Goal: Transaction & Acquisition: Obtain resource

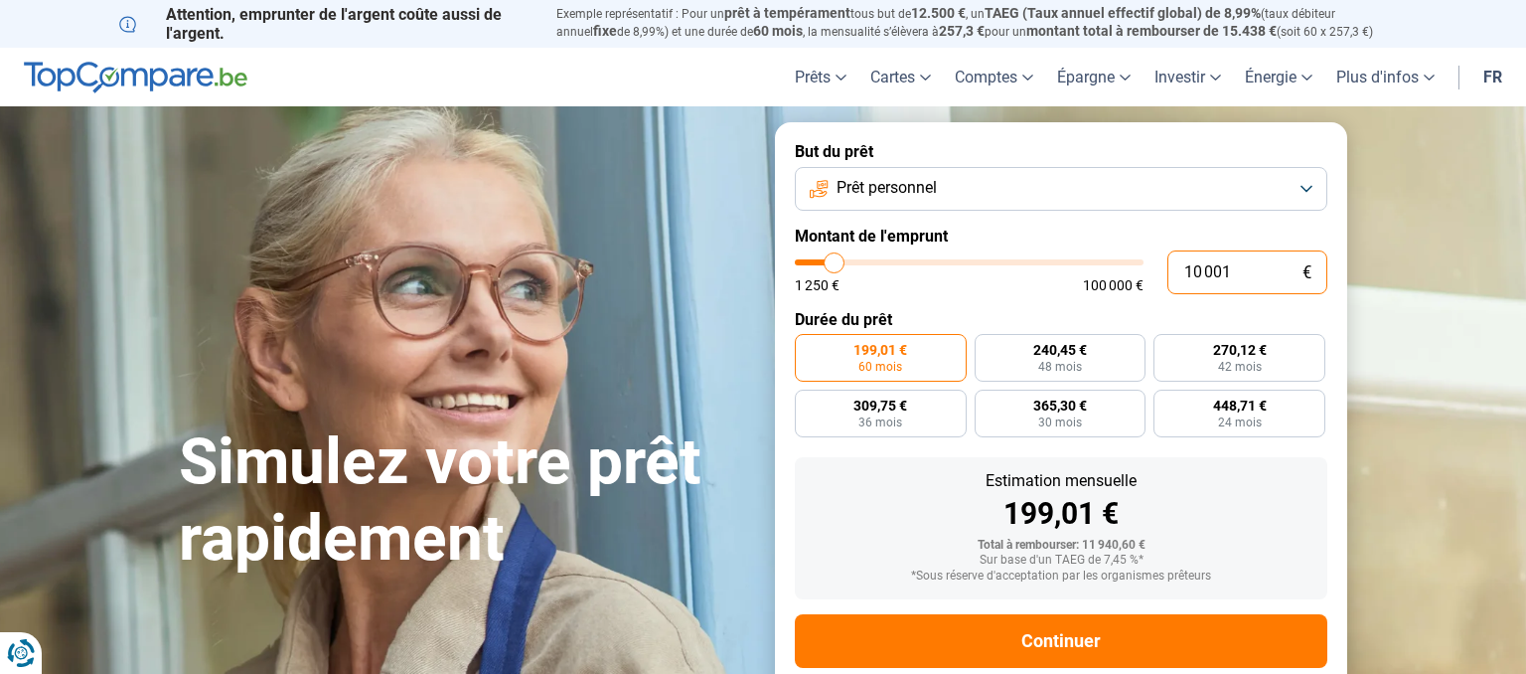
click at [1253, 271] on input "10 001" at bounding box center [1247, 272] width 160 height 44
type input "1 000"
type input "1250"
type input "100"
type input "1250"
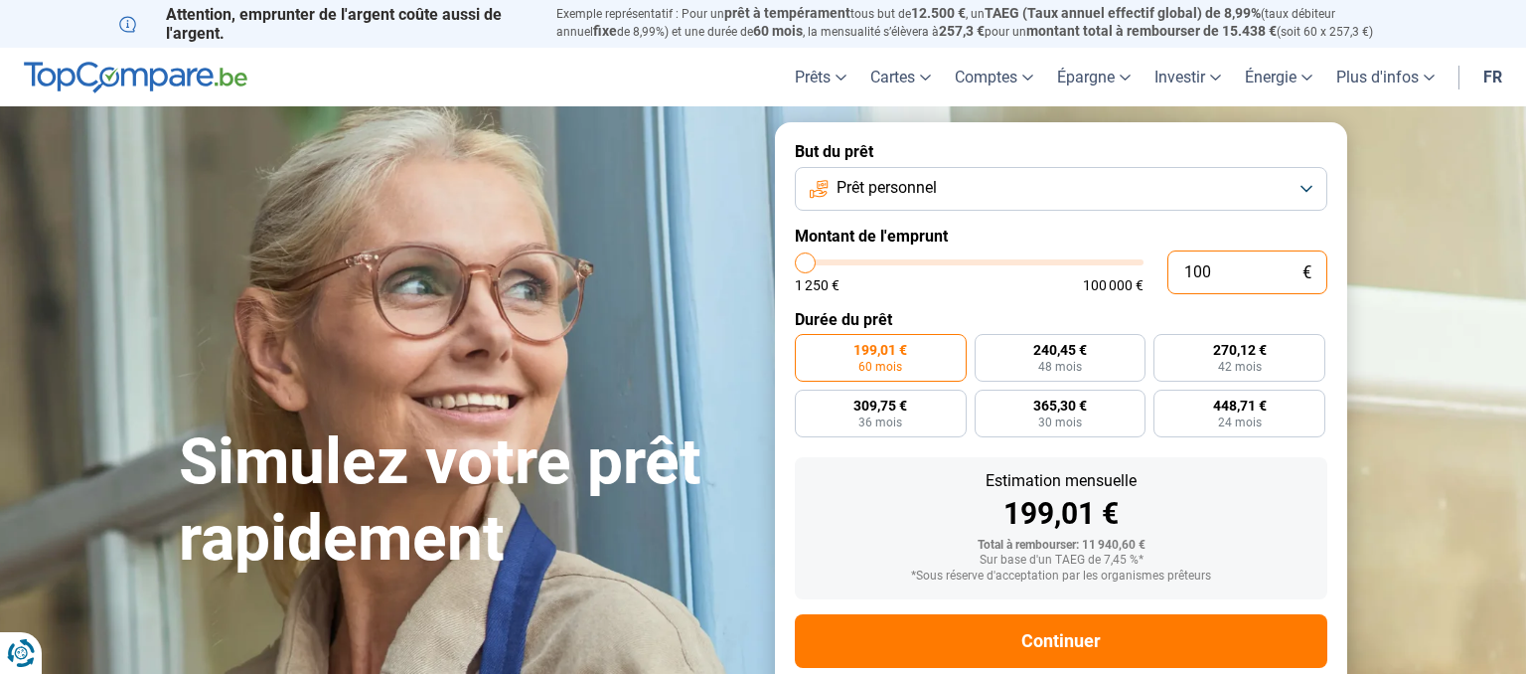
type input "10"
type input "1250"
type input "1"
type input "1250"
type input "0"
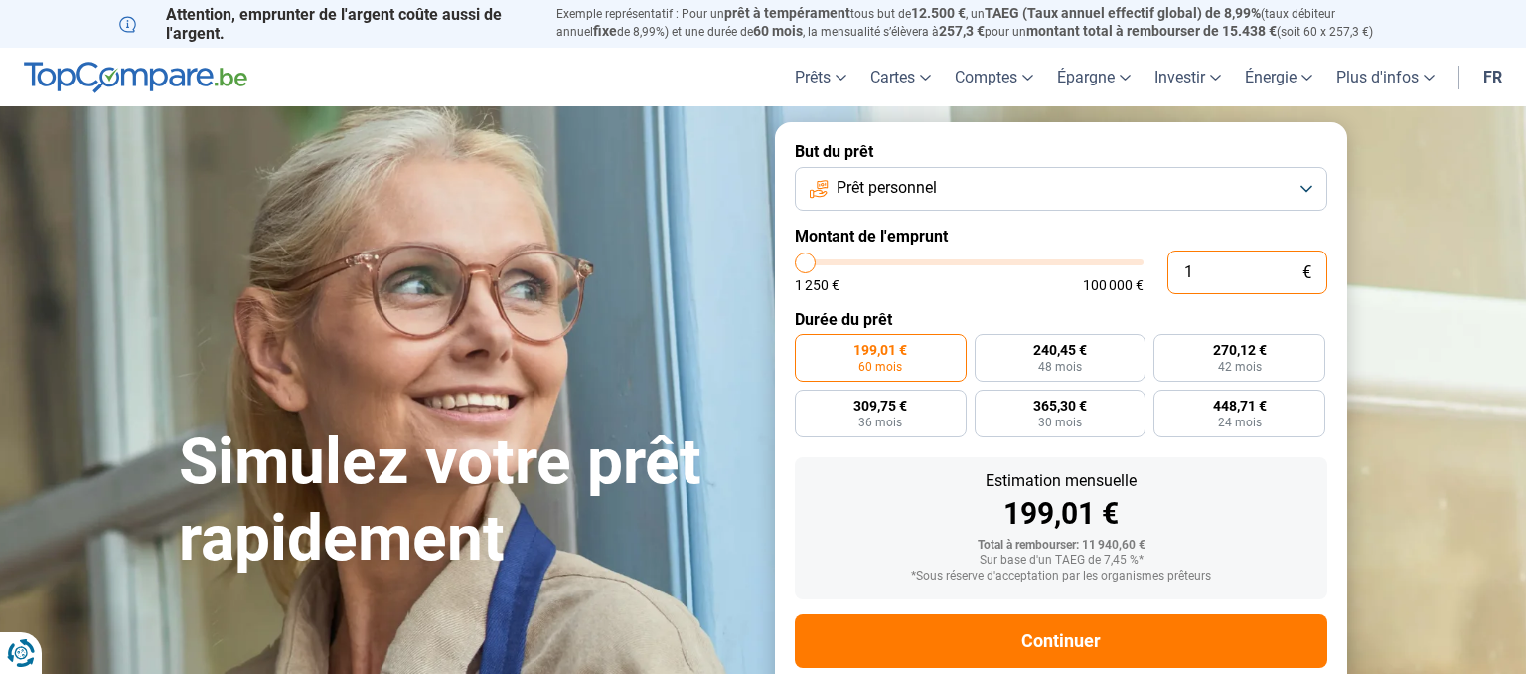
type input "1250"
type input "1 250"
type input "1250"
radio input "true"
type input "12 501"
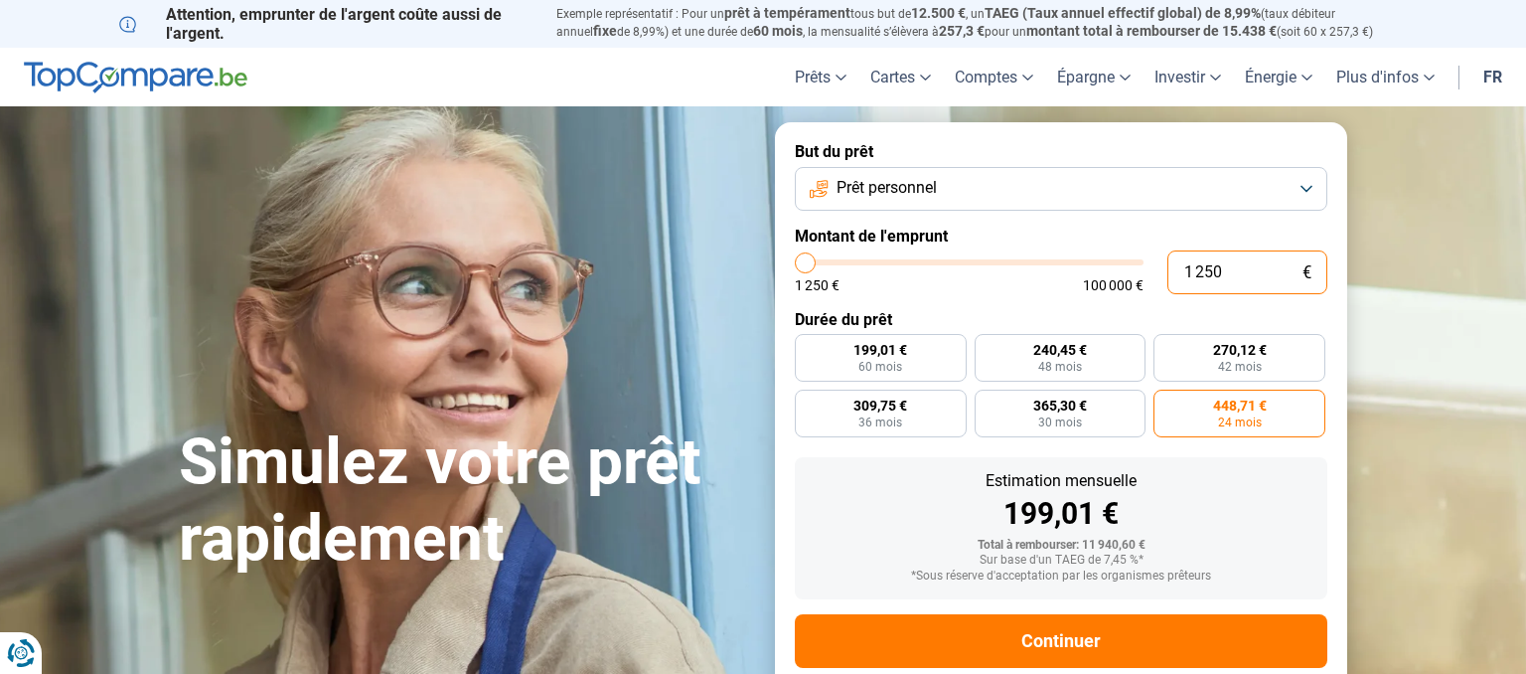
type input "12500"
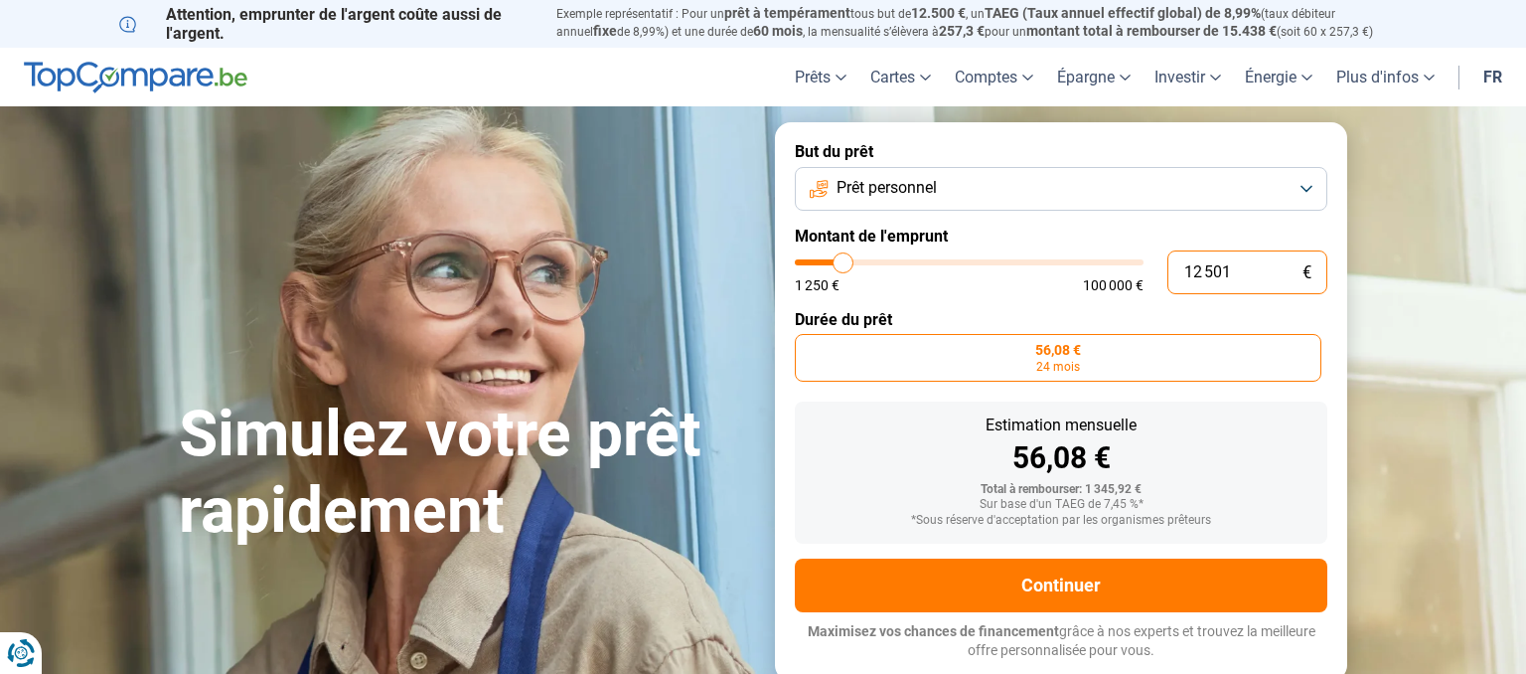
type input "125 018"
type input "100000"
type input "100 000"
type input "100000"
radio input "false"
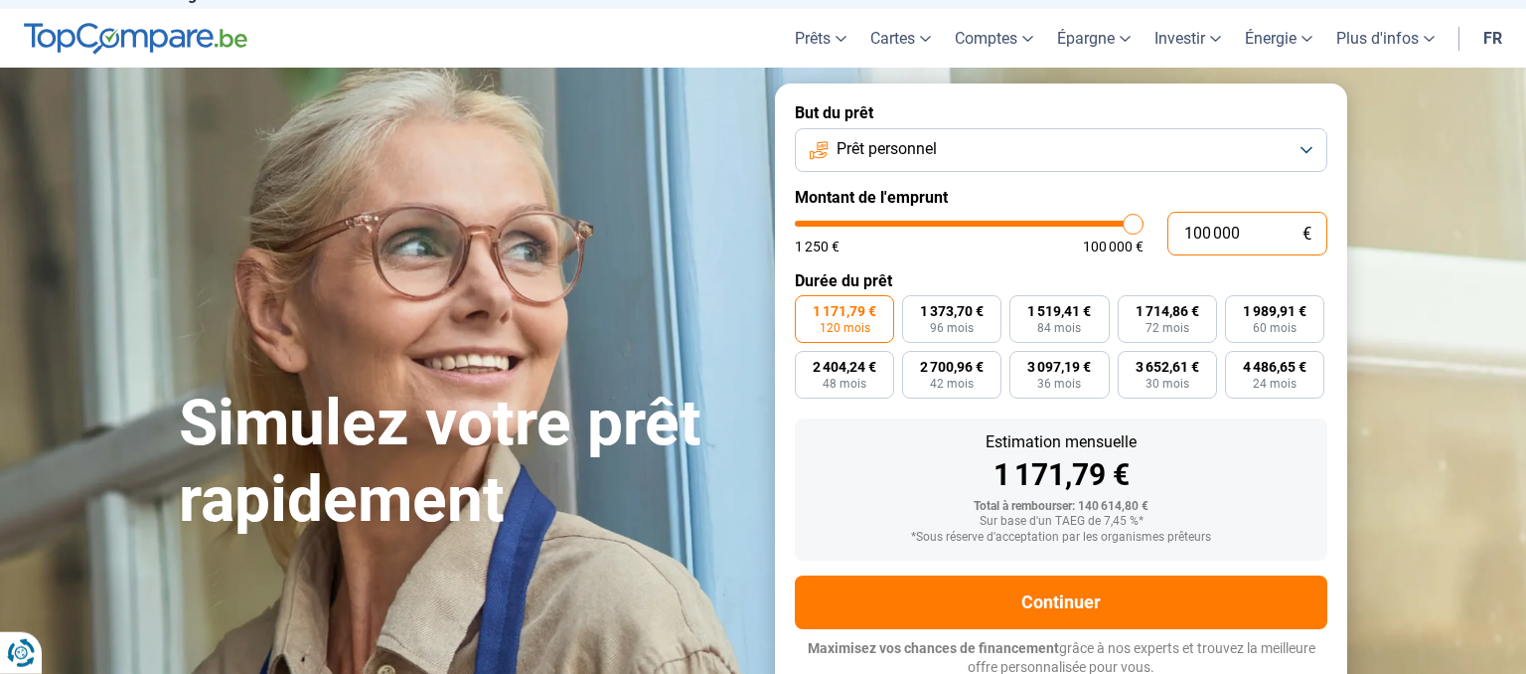
scroll to position [44, 0]
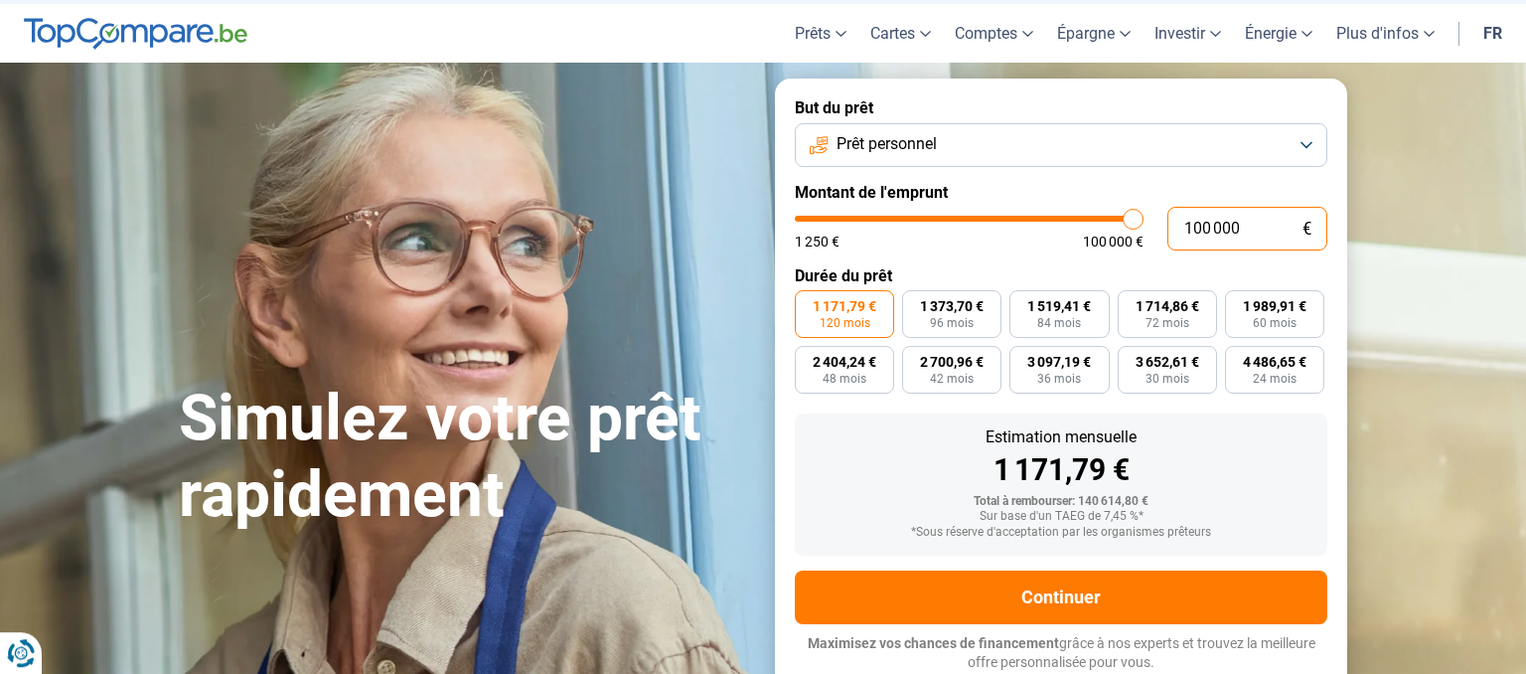
type input "10 000"
type input "10000"
type input "1 000"
type input "1250"
type input "100"
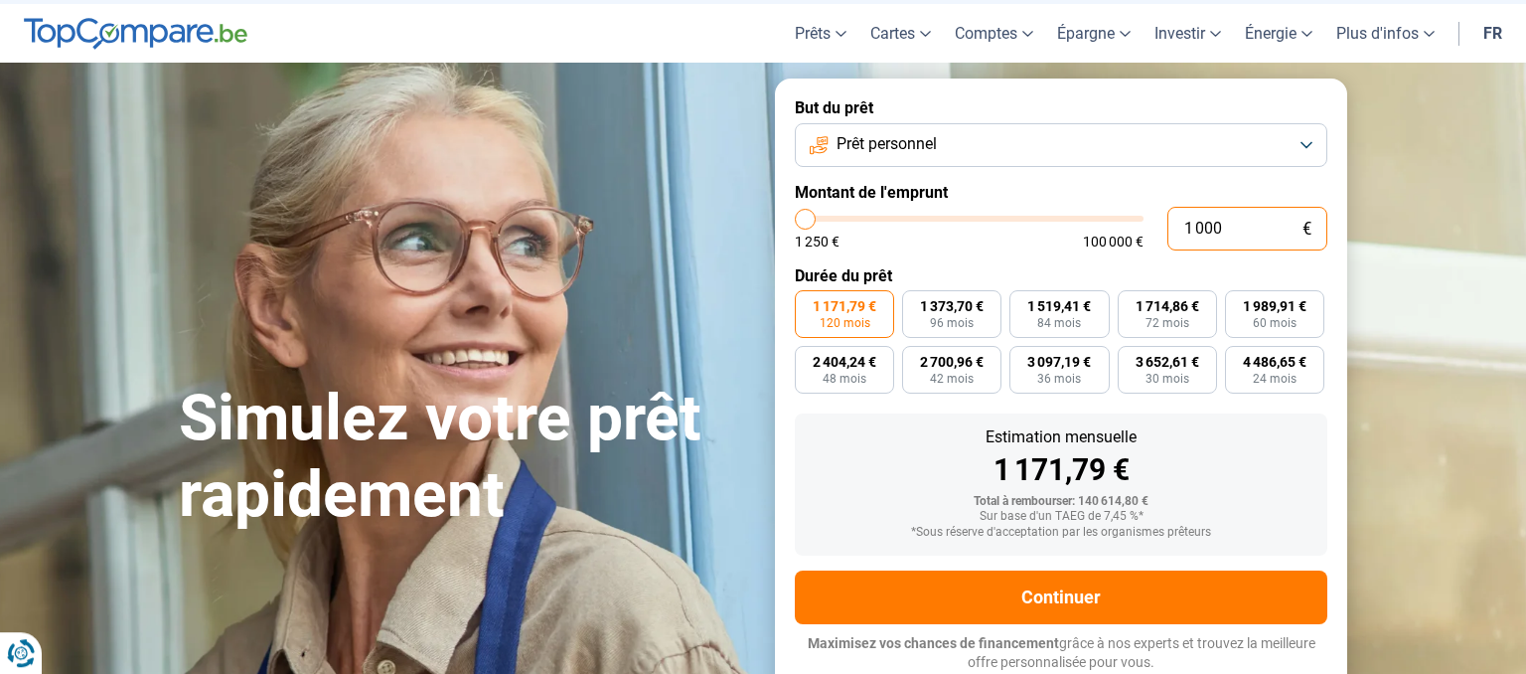
type input "1250"
type input "10"
type input "1250"
type input "1"
type input "1250"
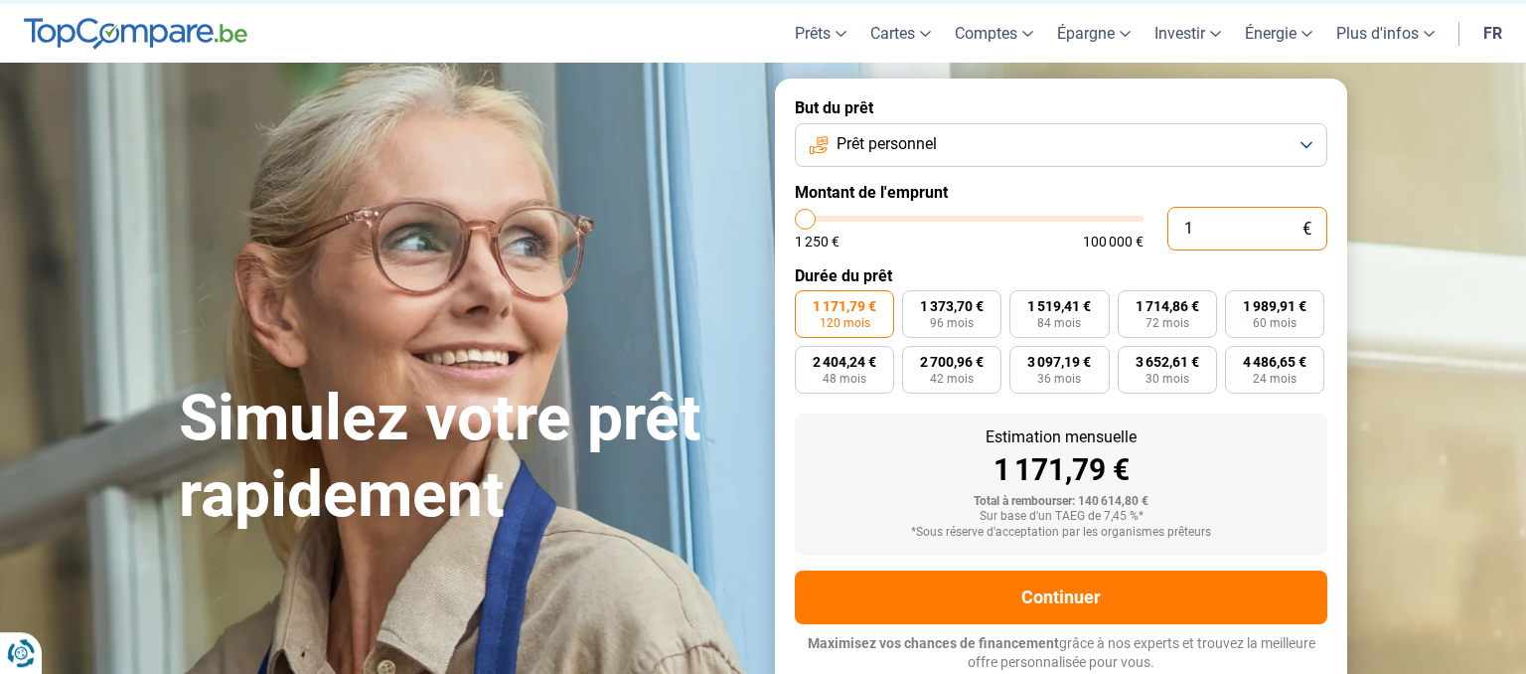
type input "0"
type input "1250"
type input "1 250"
type input "1250"
radio input "true"
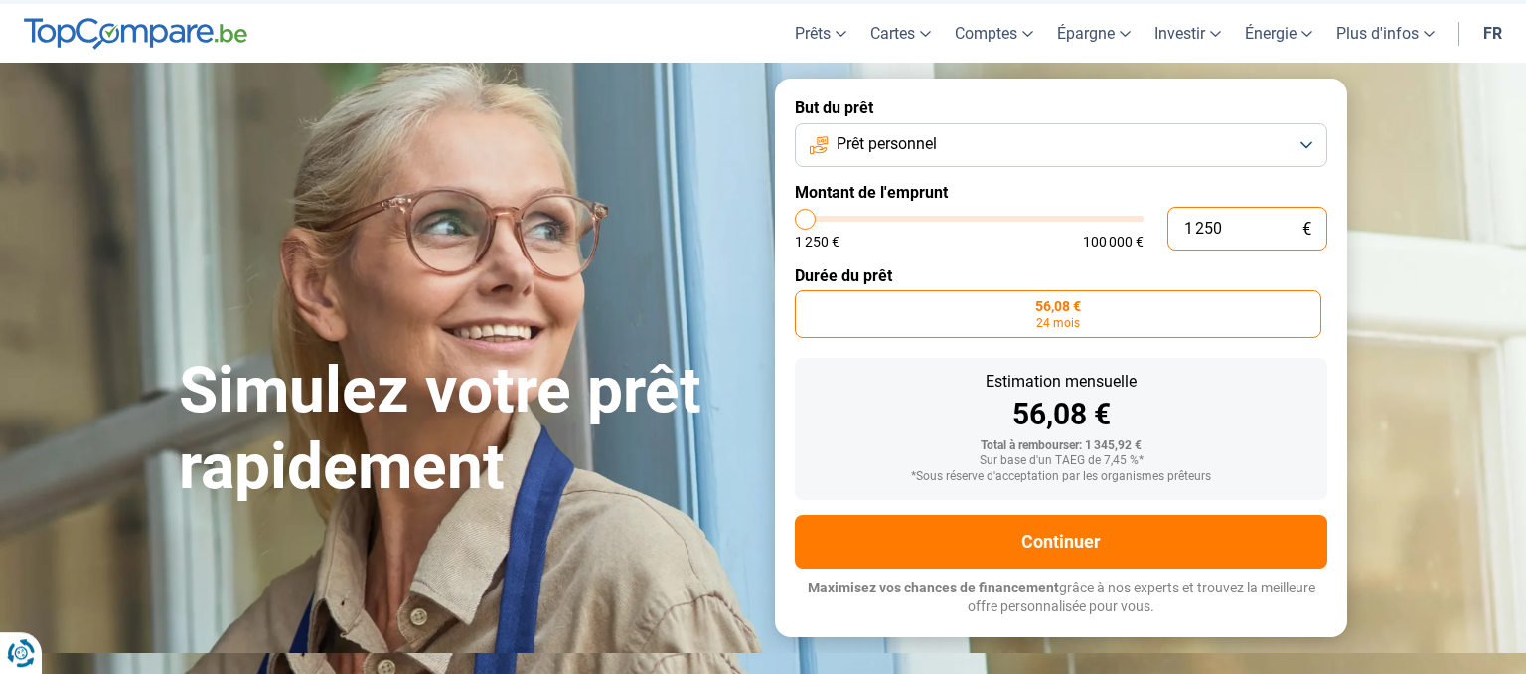
type input "125"
type input "1250"
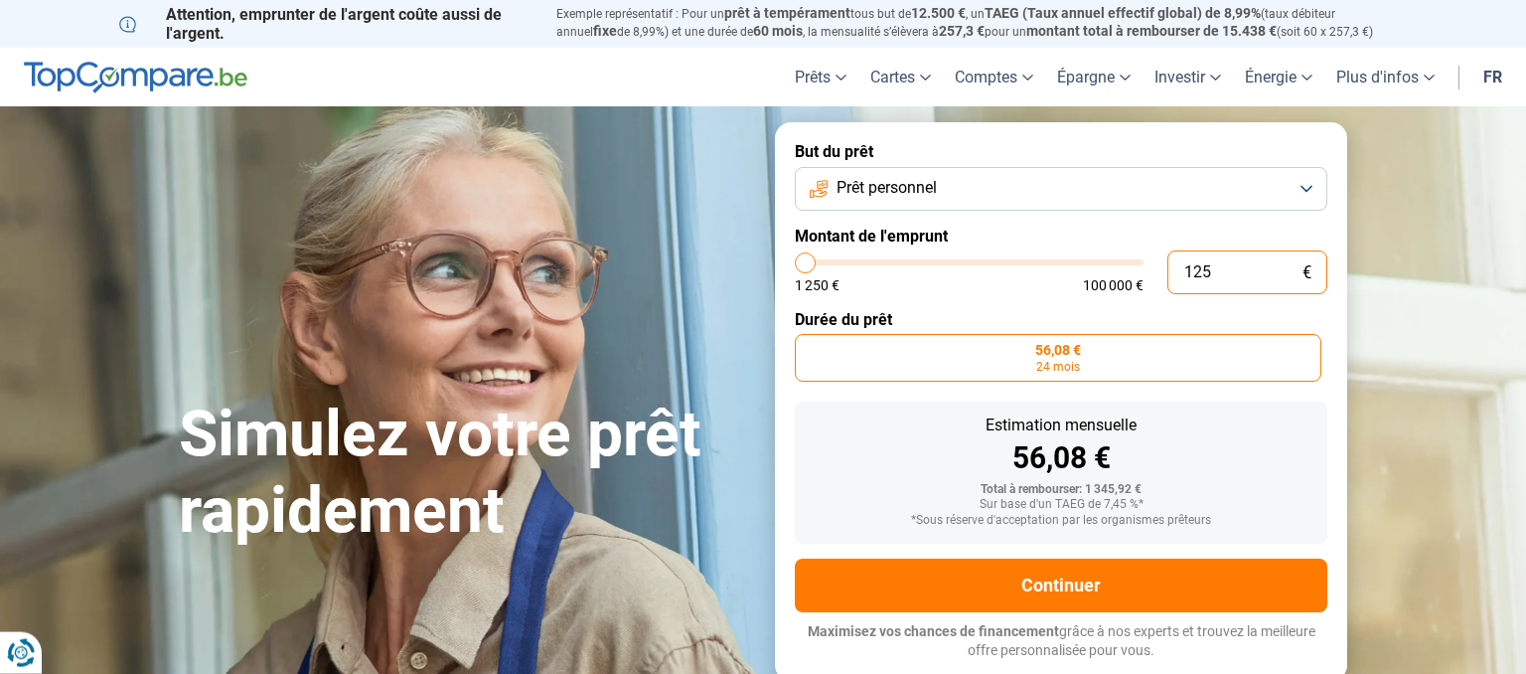
scroll to position [0, 0]
type input "12"
type input "1250"
type input "1"
type input "1250"
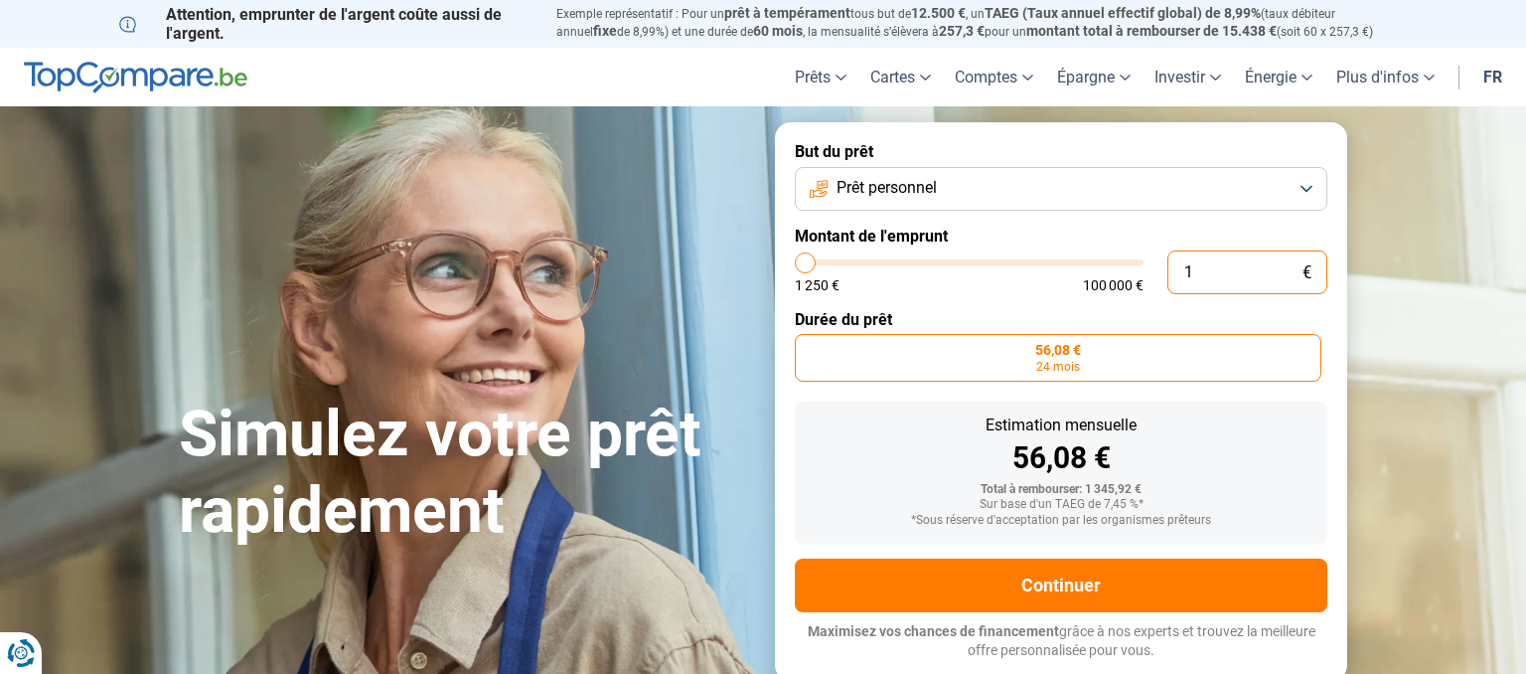
type input "0"
type input "1250"
type input "1 250"
type input "1250"
type input "1 500"
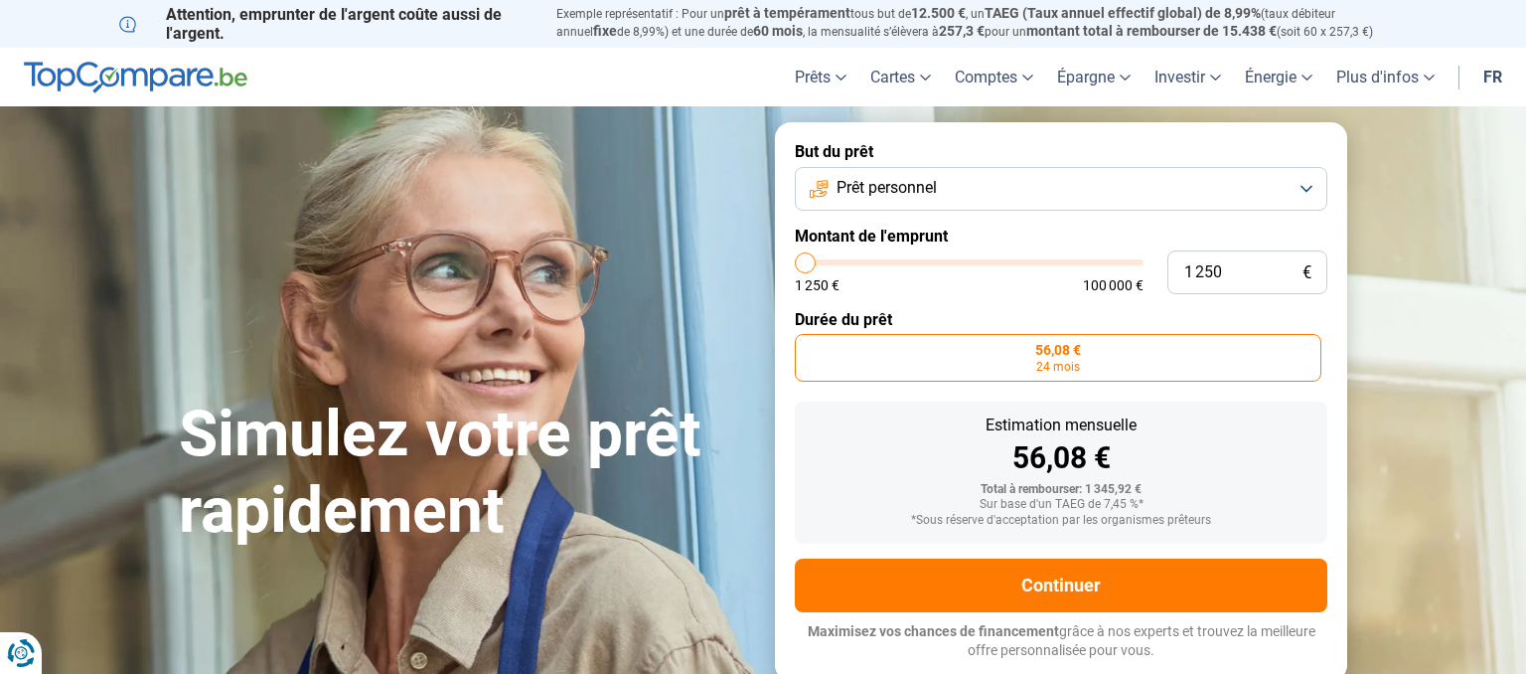
type input "1500"
type input "1 750"
type input "1750"
type input "2 250"
type input "2250"
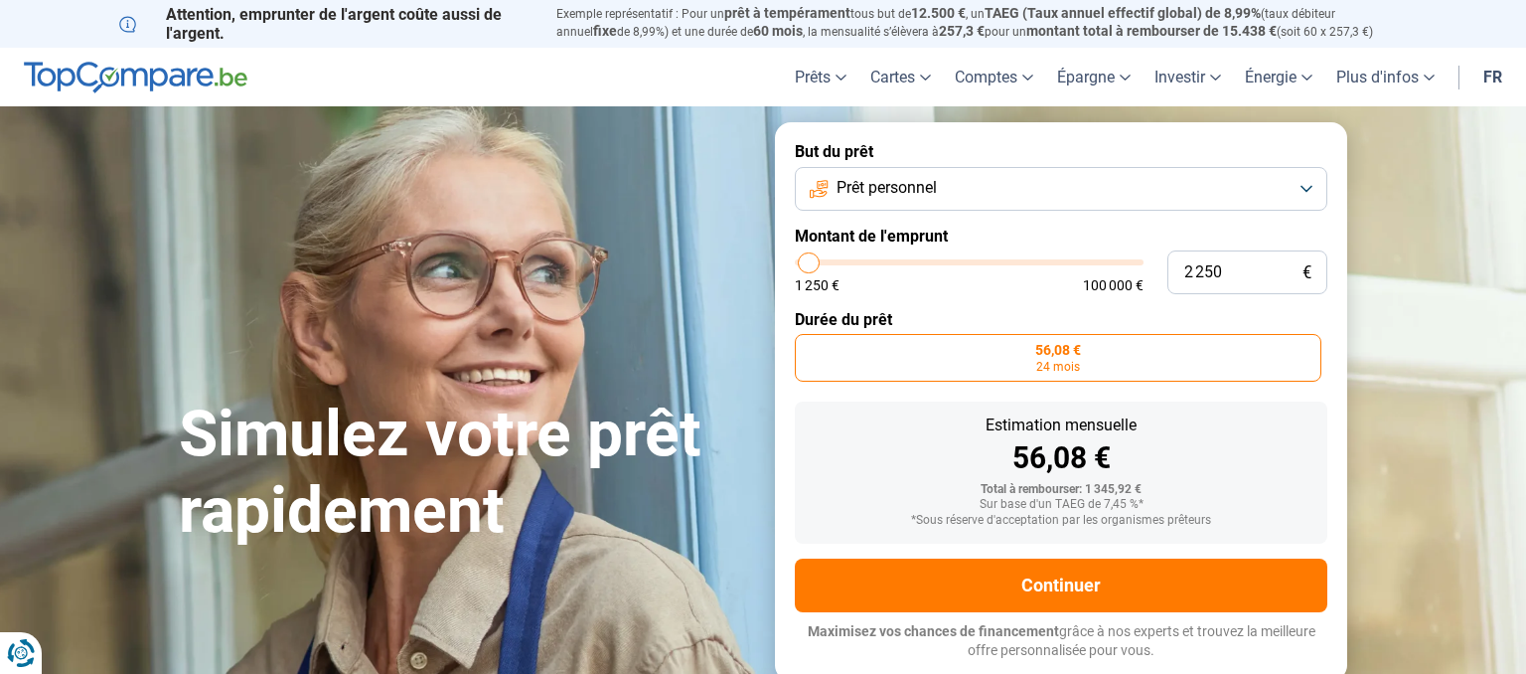
type input "2 500"
type input "2500"
type input "3 000"
type input "3000"
type input "3 250"
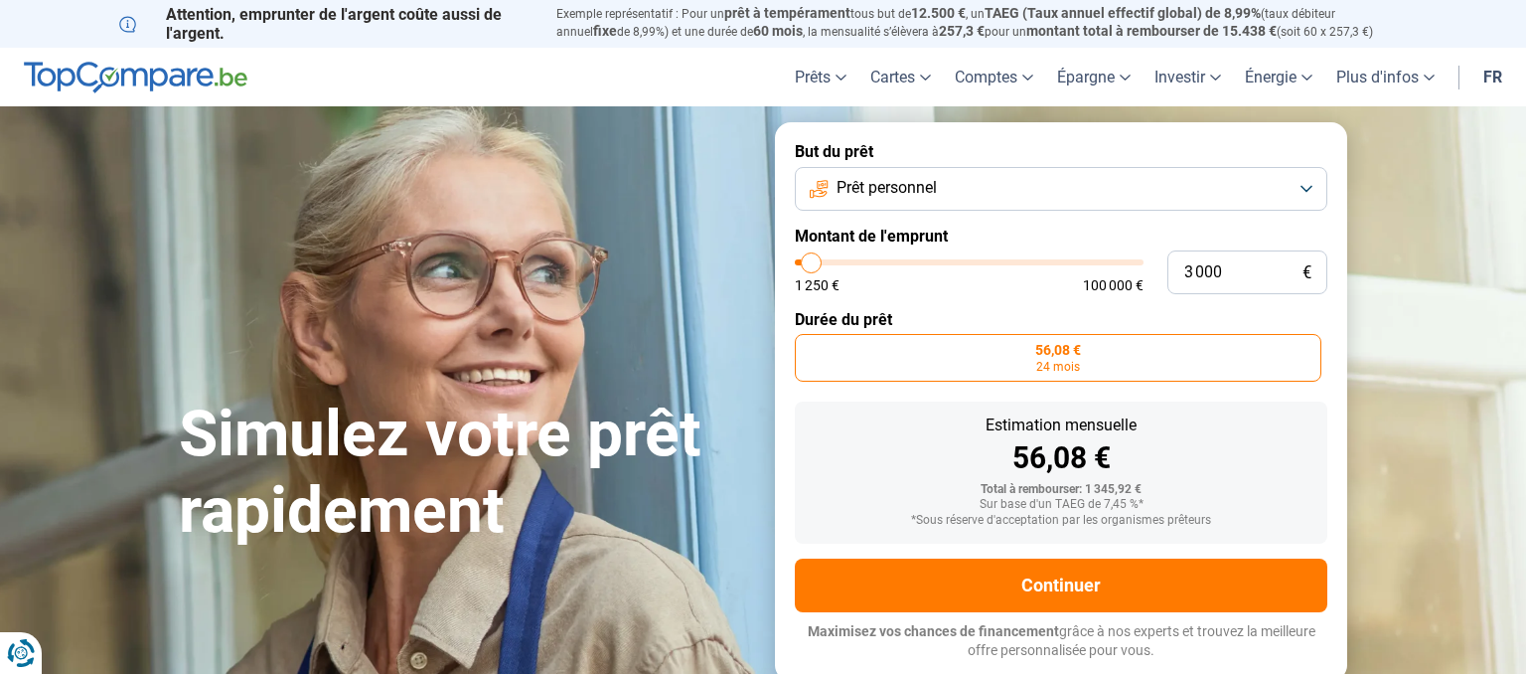
type input "3250"
type input "3 500"
type input "3500"
type input "4 000"
type input "4000"
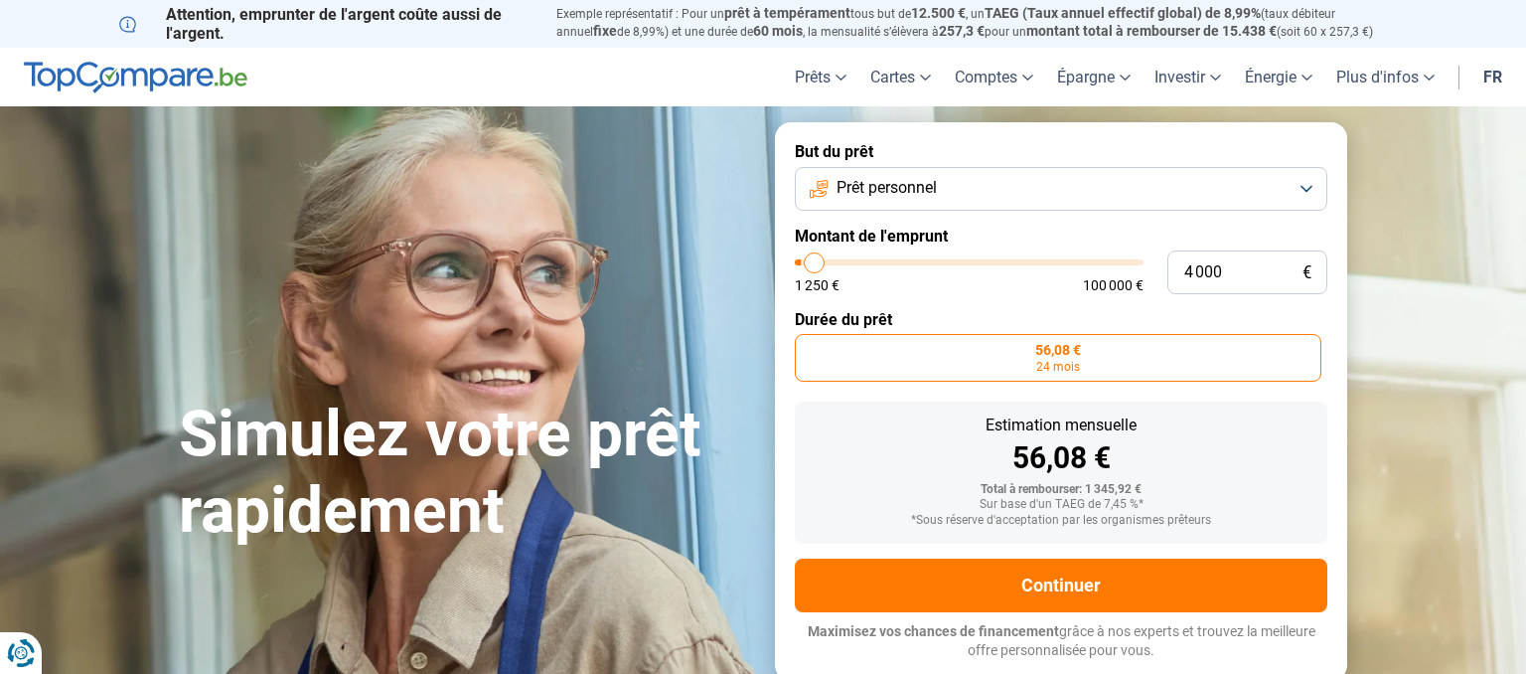
type input "4 250"
type input "4250"
type input "4 500"
type input "4500"
type input "4 750"
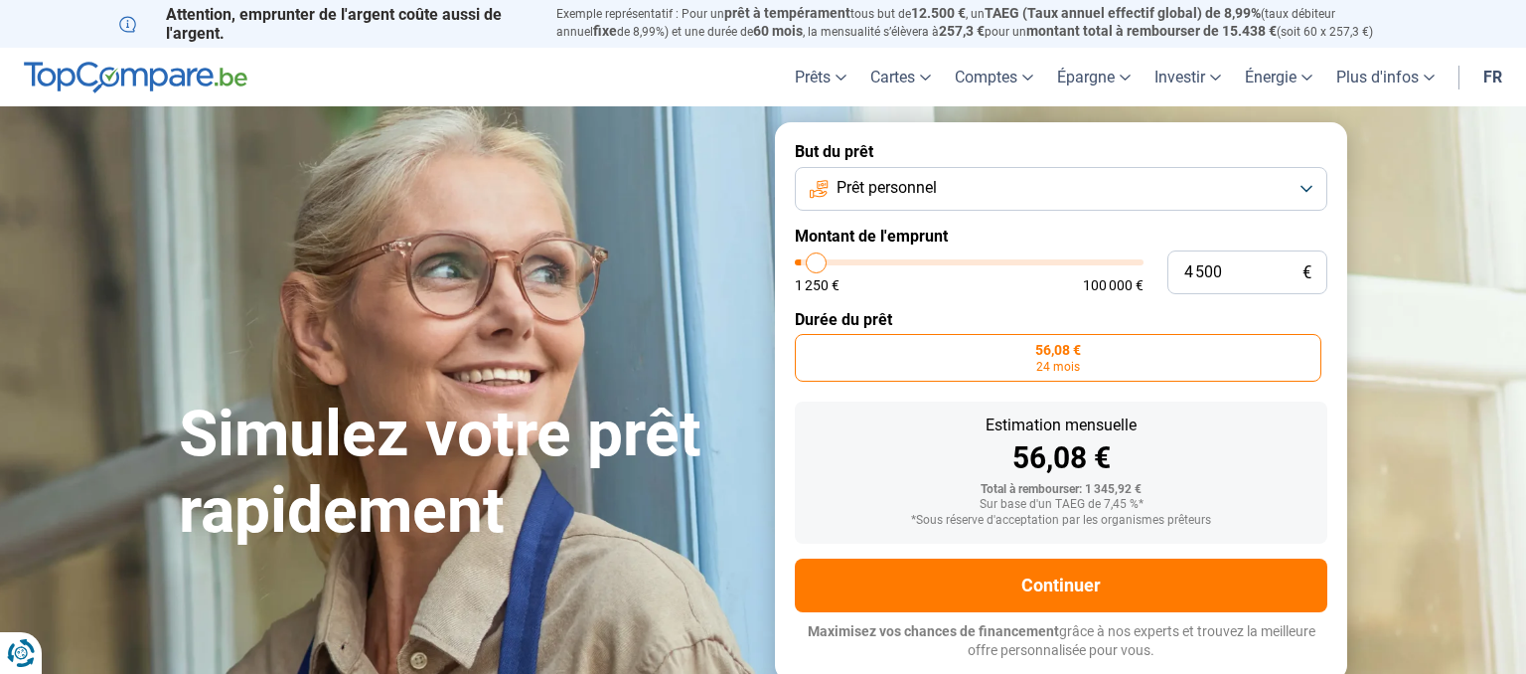
type input "4750"
type input "5 000"
type input "5000"
type input "5 500"
type input "5500"
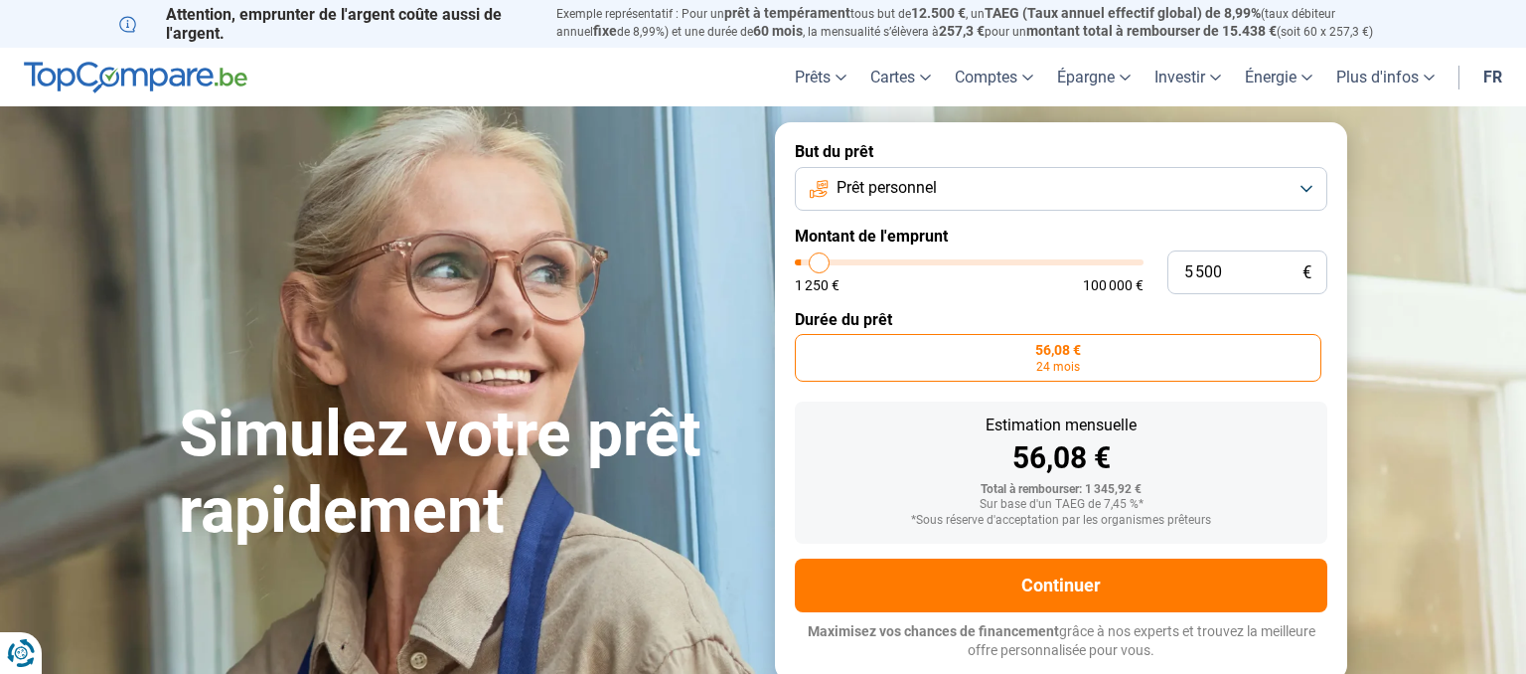
type input "5 750"
type input "5750"
type input "6 000"
type input "6000"
type input "6 250"
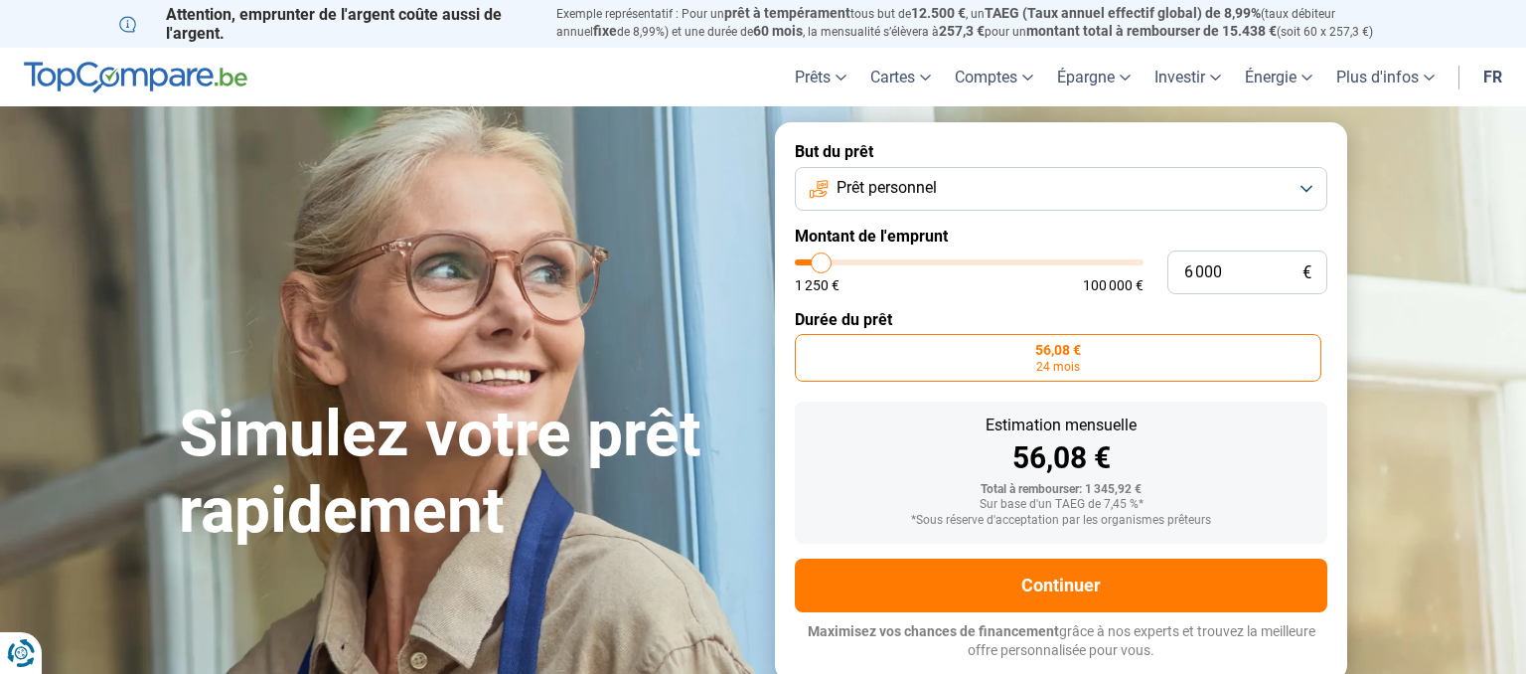
type input "6250"
type input "6 500"
type input "6500"
type input "6 750"
type input "6750"
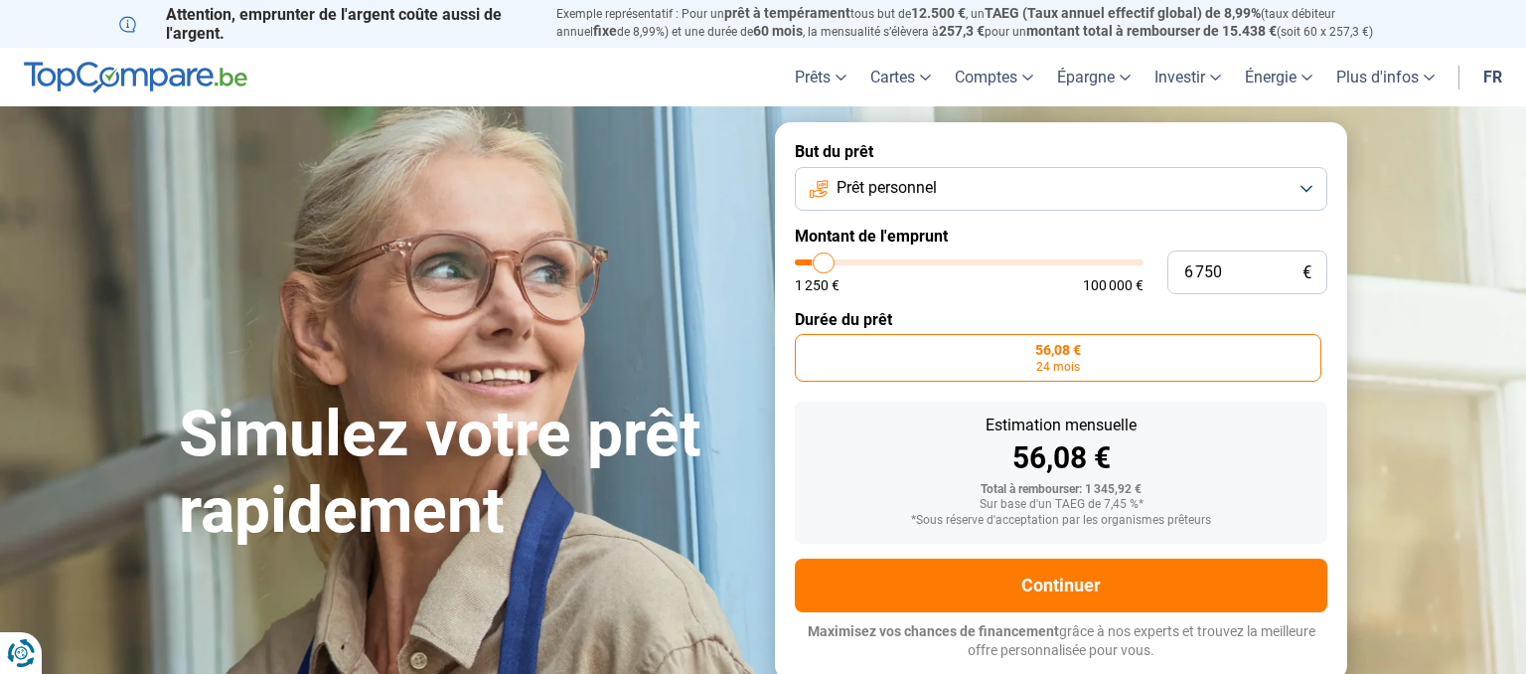
type input "7 000"
type input "7000"
type input "7 250"
type input "7250"
type input "7 500"
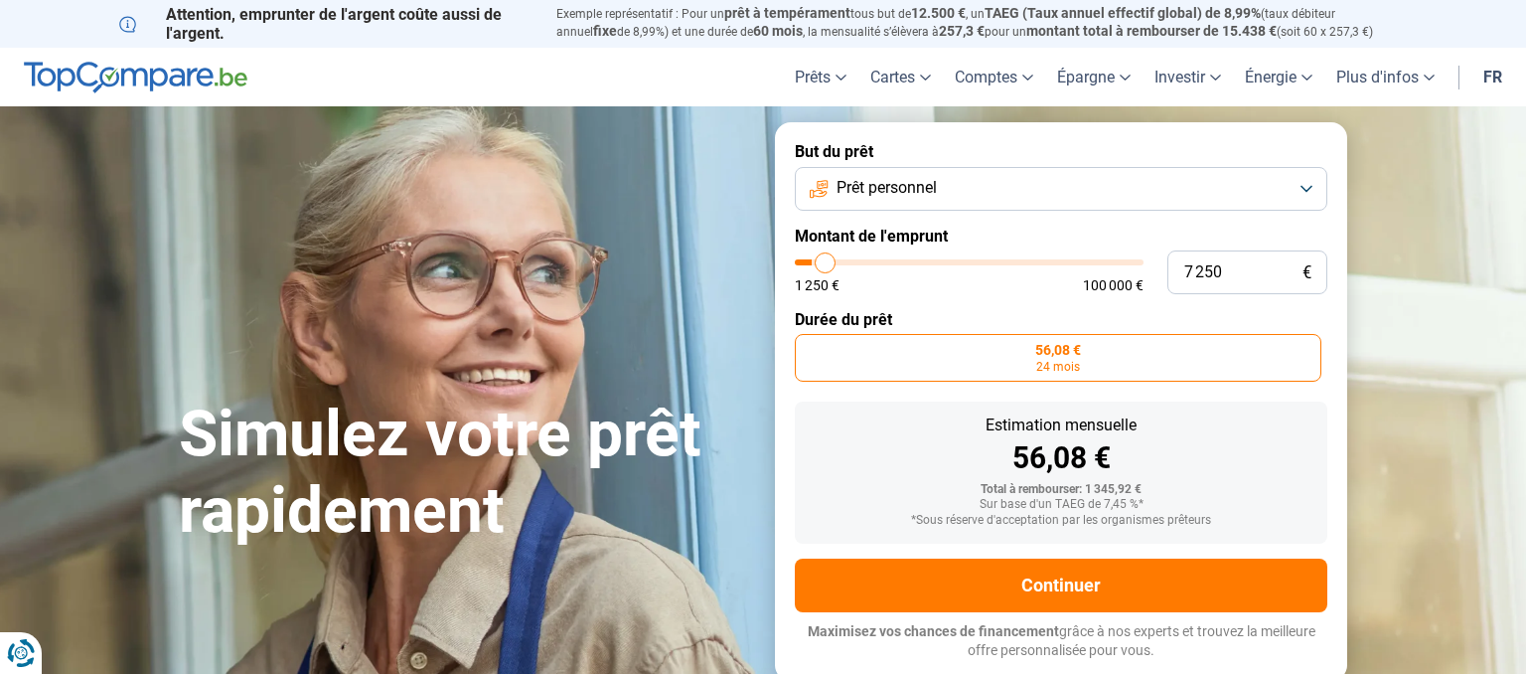
type input "7500"
type input "7 750"
type input "7750"
type input "8 000"
type input "8000"
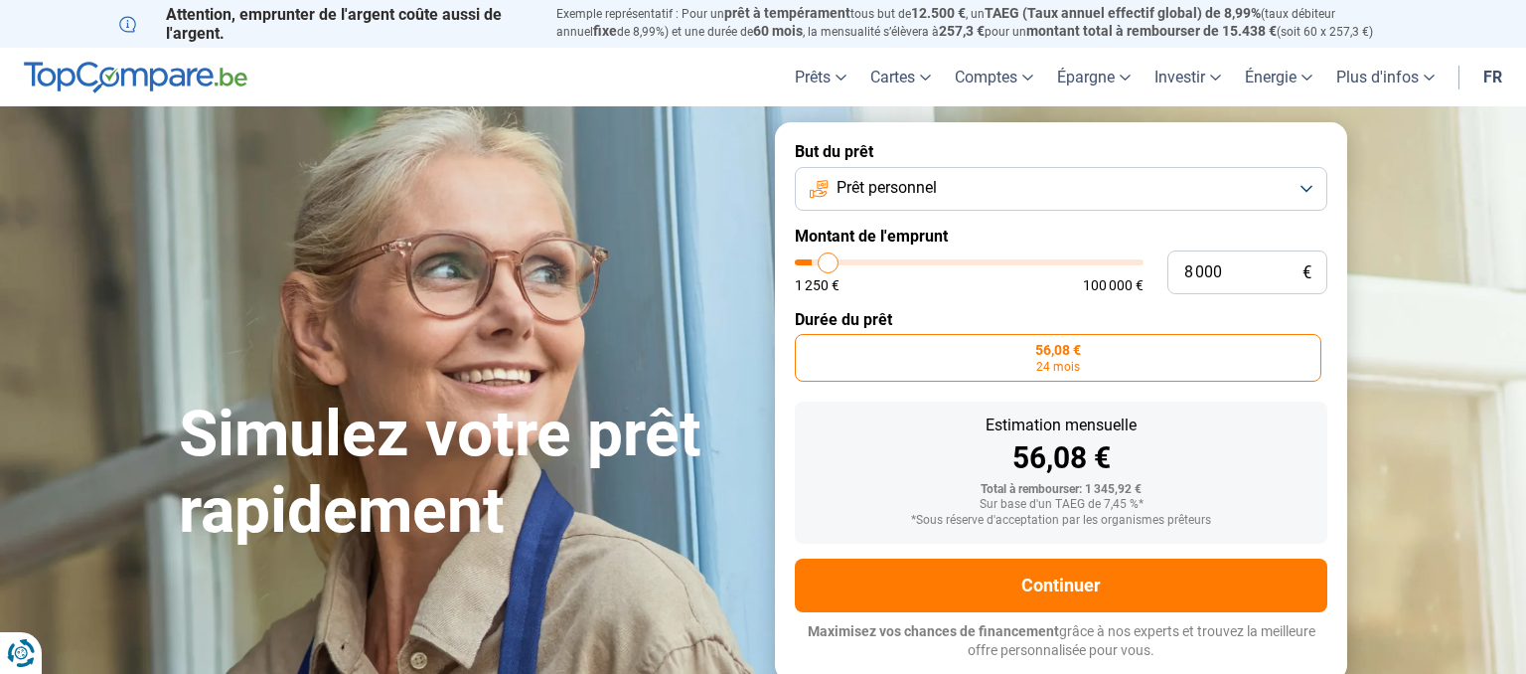
type input "8 250"
type input "8250"
type input "8 500"
type input "8500"
type input "8 750"
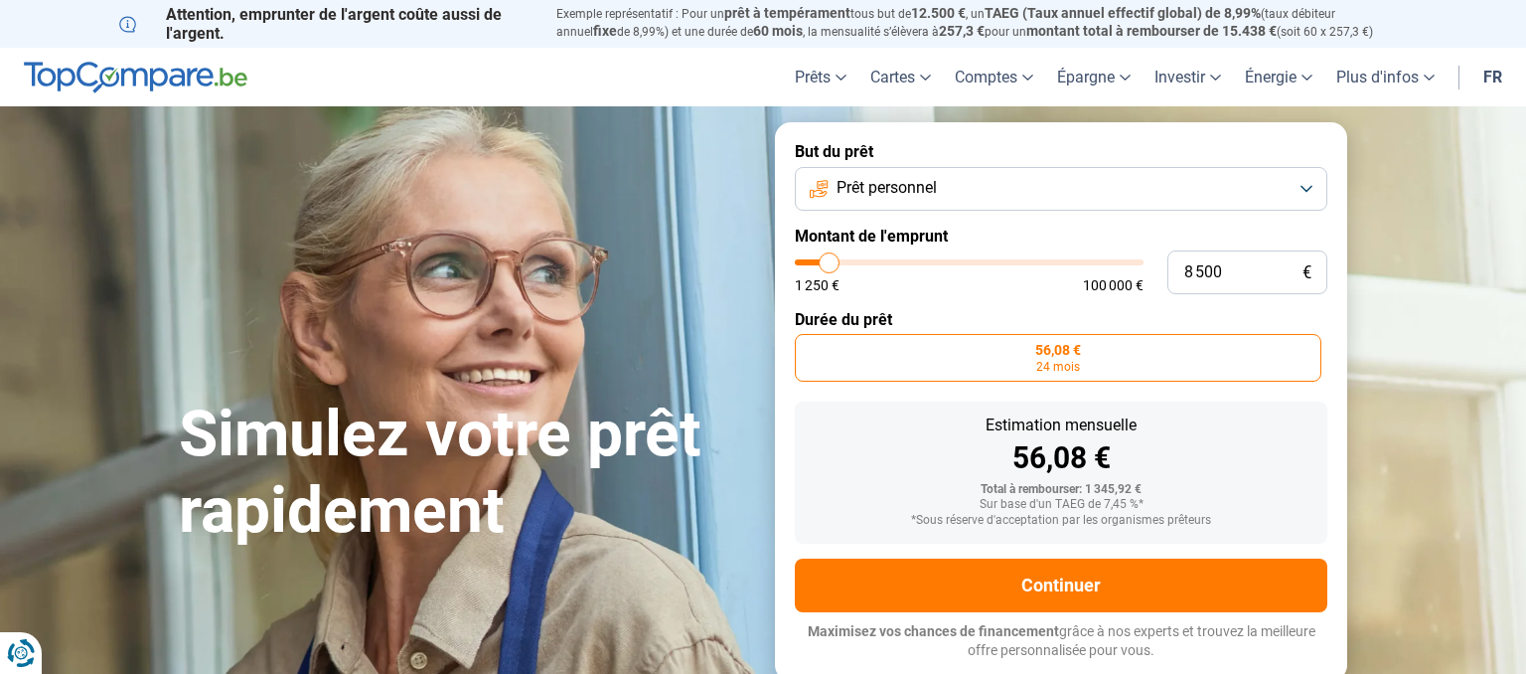
type input "8750"
type input "9 000"
type input "9000"
type input "9 250"
type input "9250"
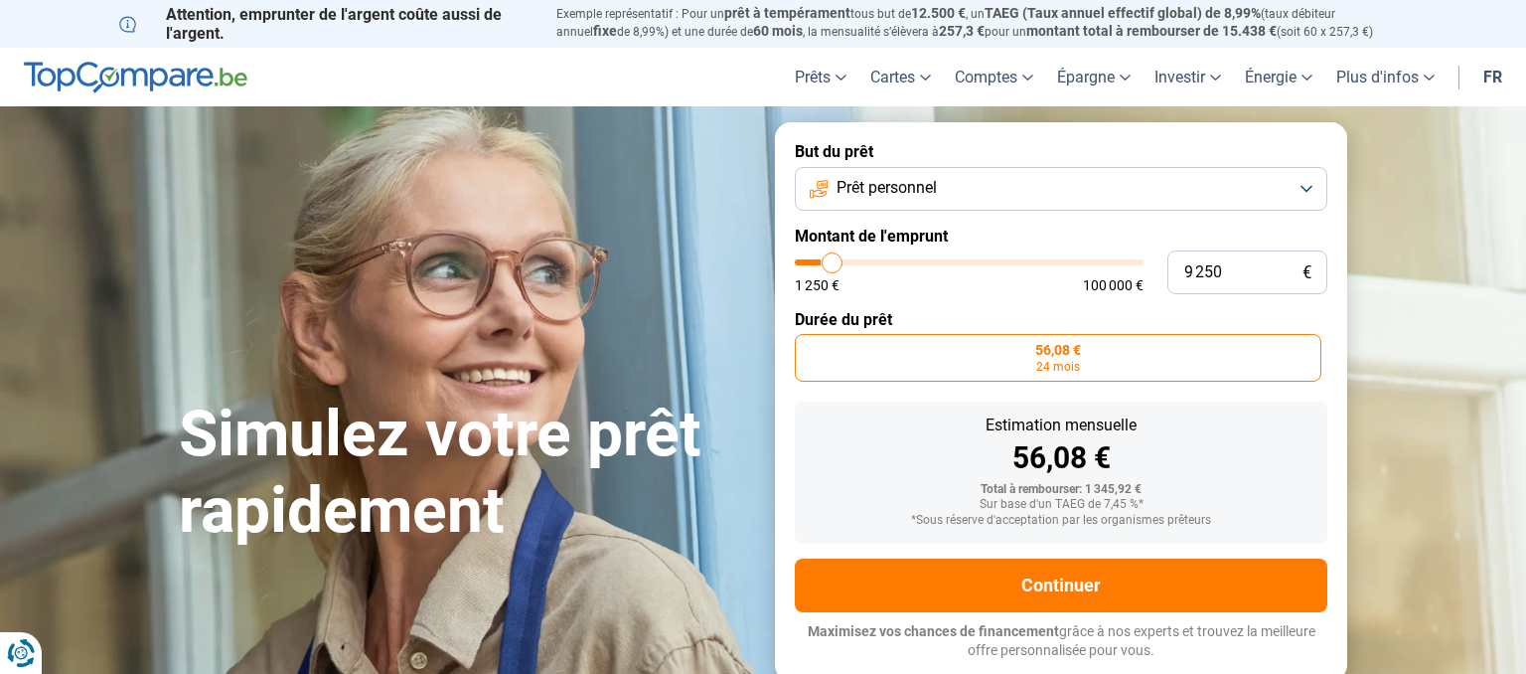
type input "9 500"
type input "9500"
type input "9 750"
type input "9750"
type input "10 000"
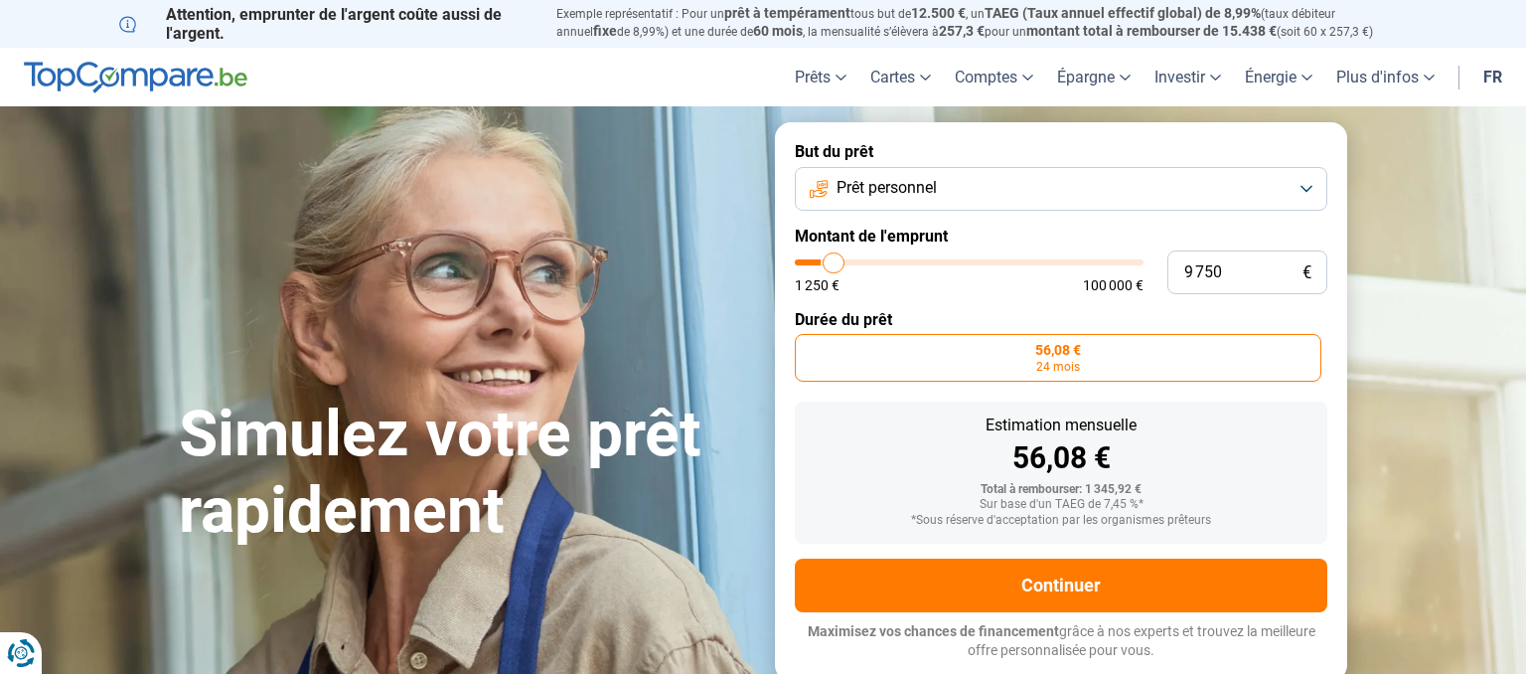
type input "10000"
type input "10 250"
type input "10250"
type input "10 500"
type input "10500"
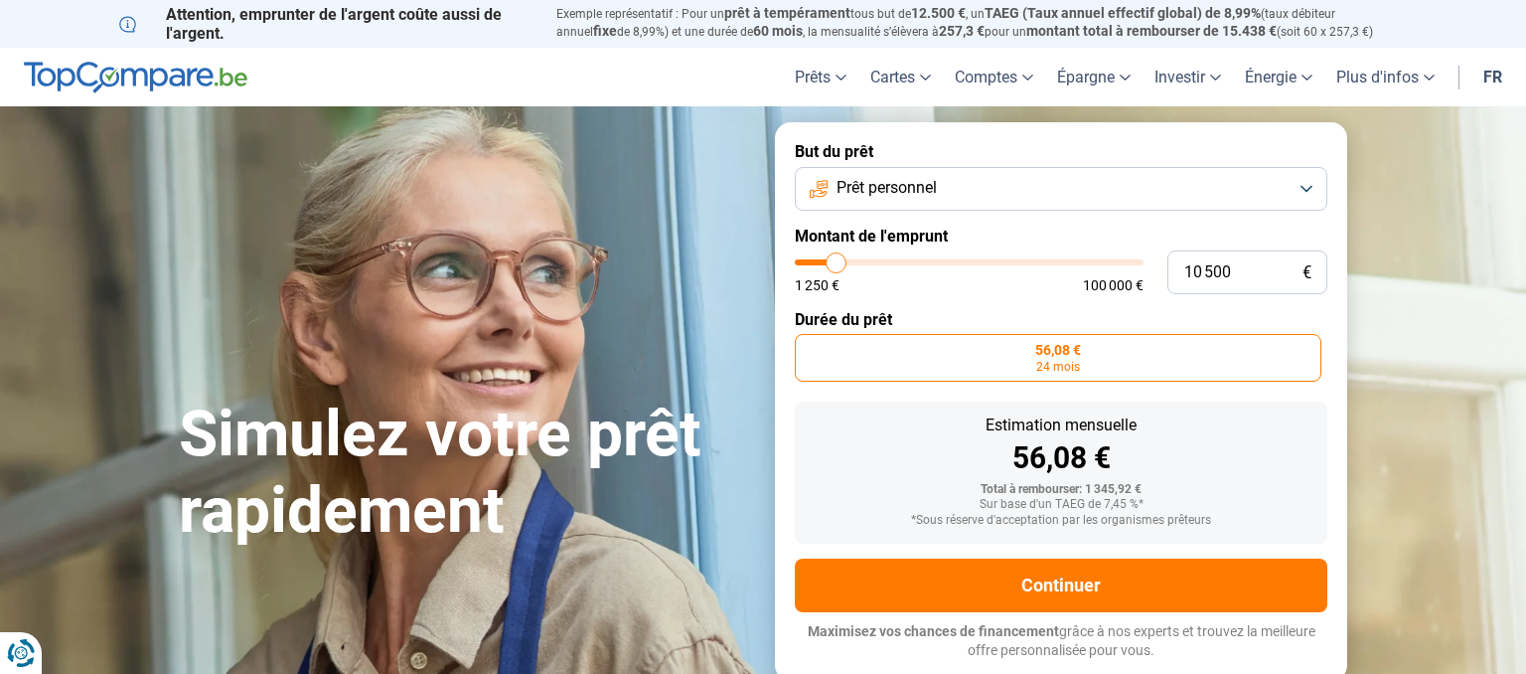
type input "10 750"
type input "10750"
type input "11 000"
type input "11000"
type input "11 250"
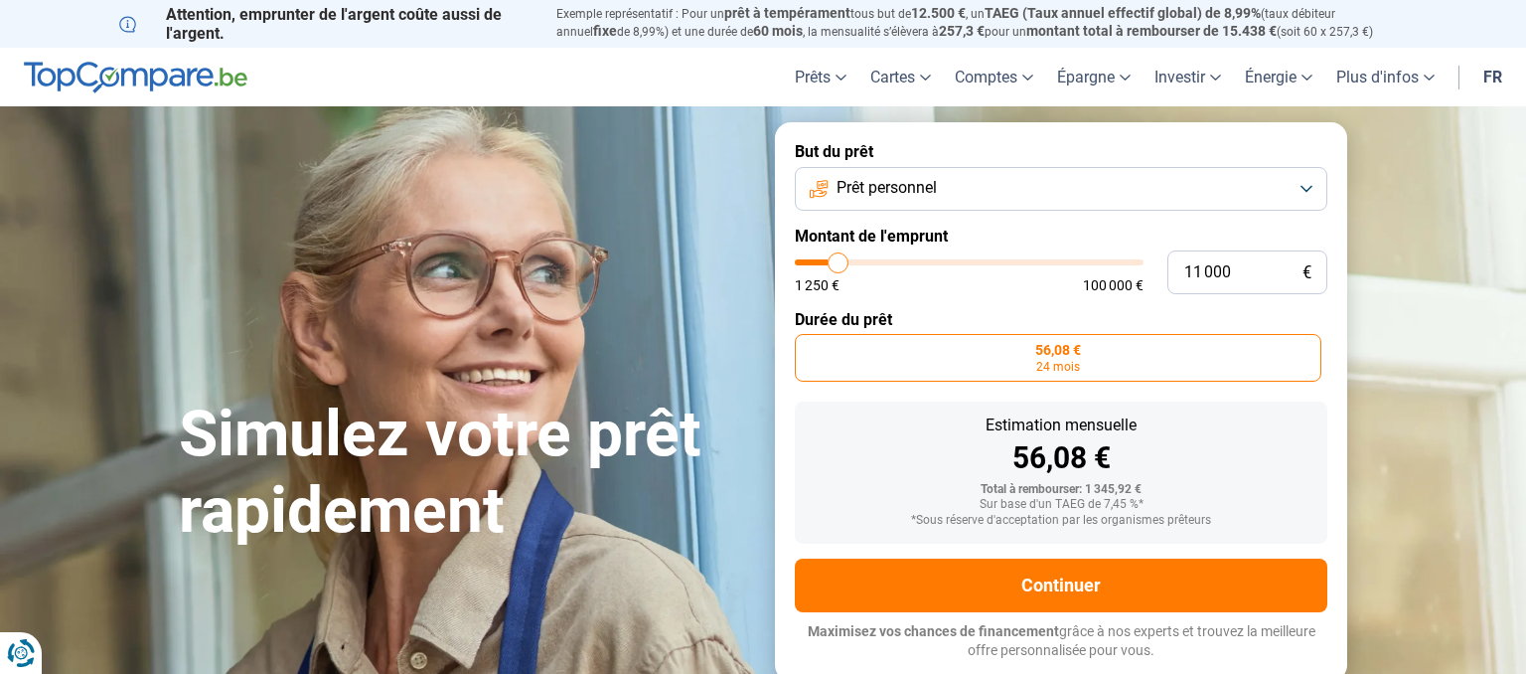
type input "11250"
type input "11 500"
type input "11500"
type input "11 750"
type input "11750"
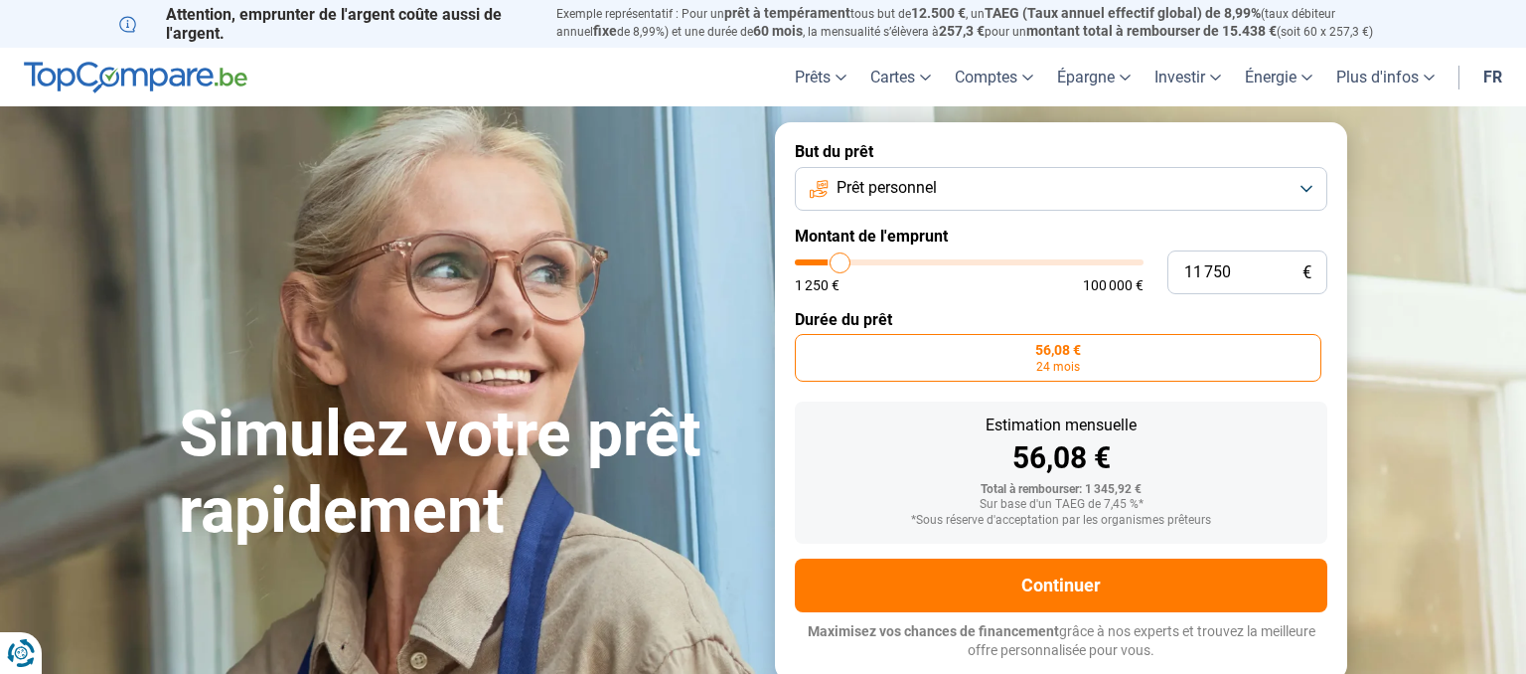
type input "12 000"
type input "12000"
type input "12 250"
type input "12250"
type input "12 750"
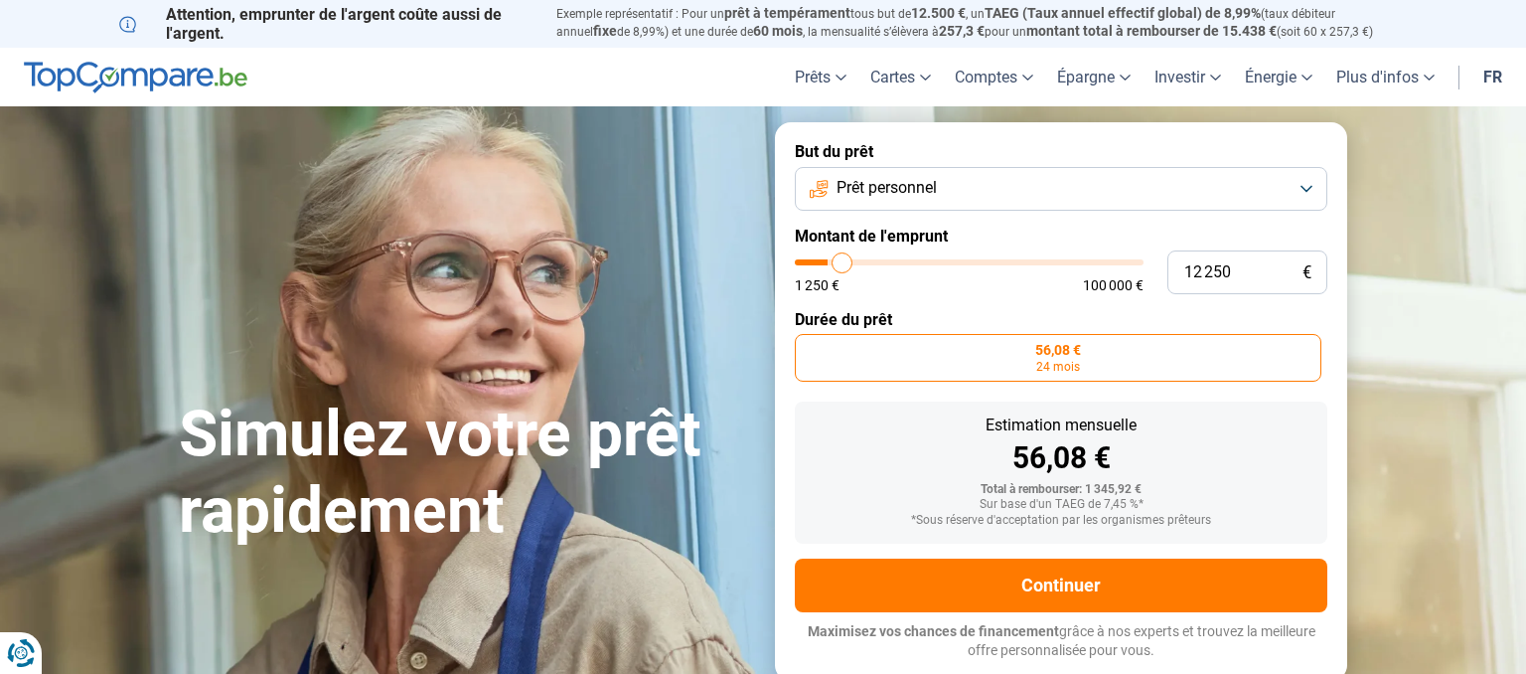
type input "12750"
type input "13 000"
type input "13000"
type input "13 250"
type input "13250"
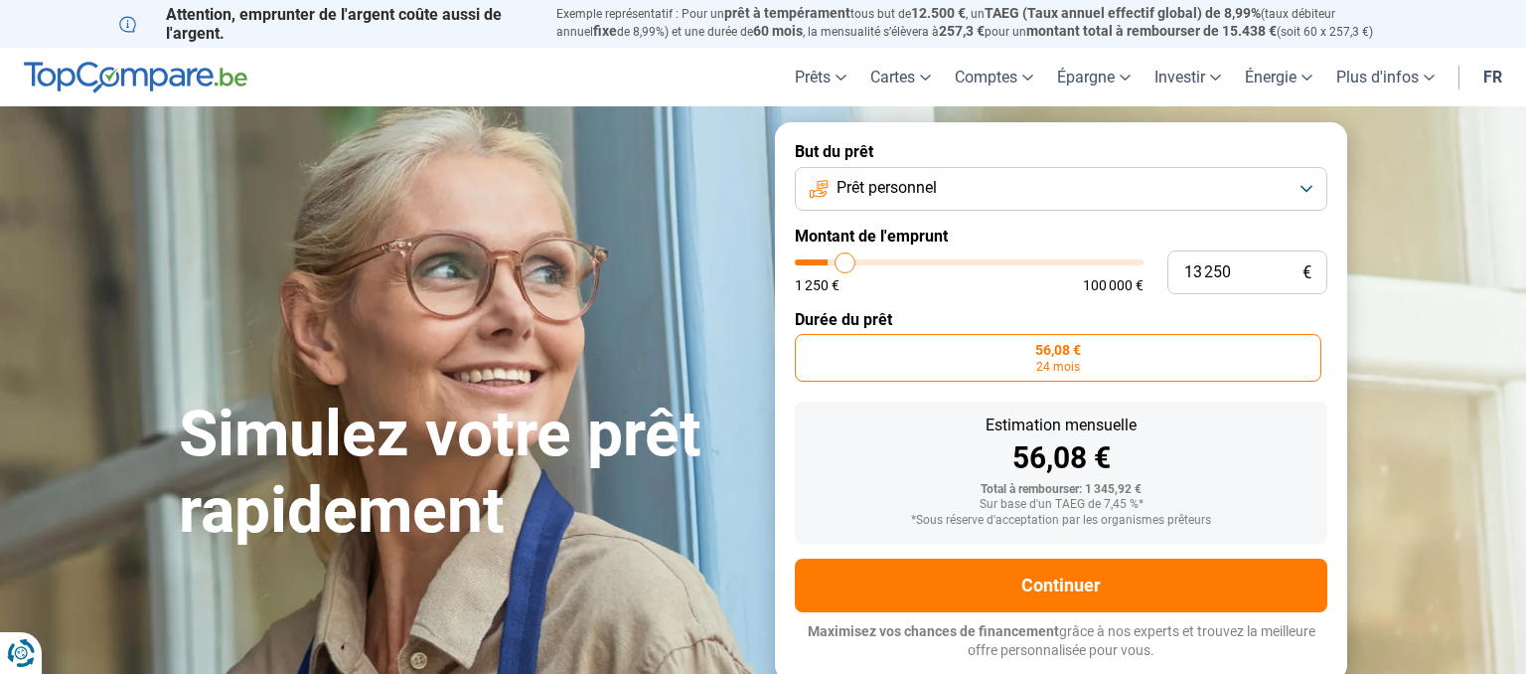
type input "13 500"
type input "13500"
type input "13 750"
type input "13750"
type input "14 000"
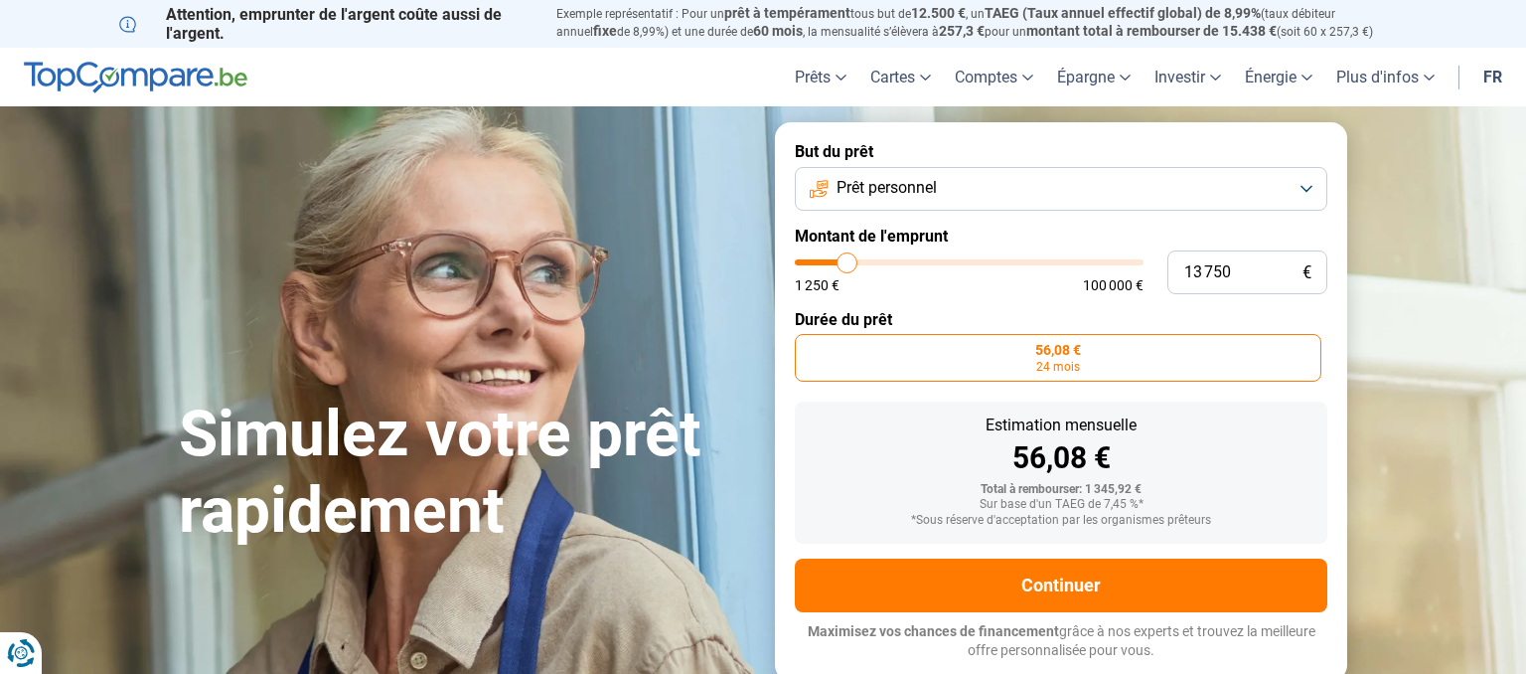
type input "14000"
type input "14 250"
drag, startPoint x: 805, startPoint y: 259, endPoint x: 848, endPoint y: 260, distance: 43.7
type input "14250"
click at [848, 260] on input "range" at bounding box center [969, 262] width 349 height 6
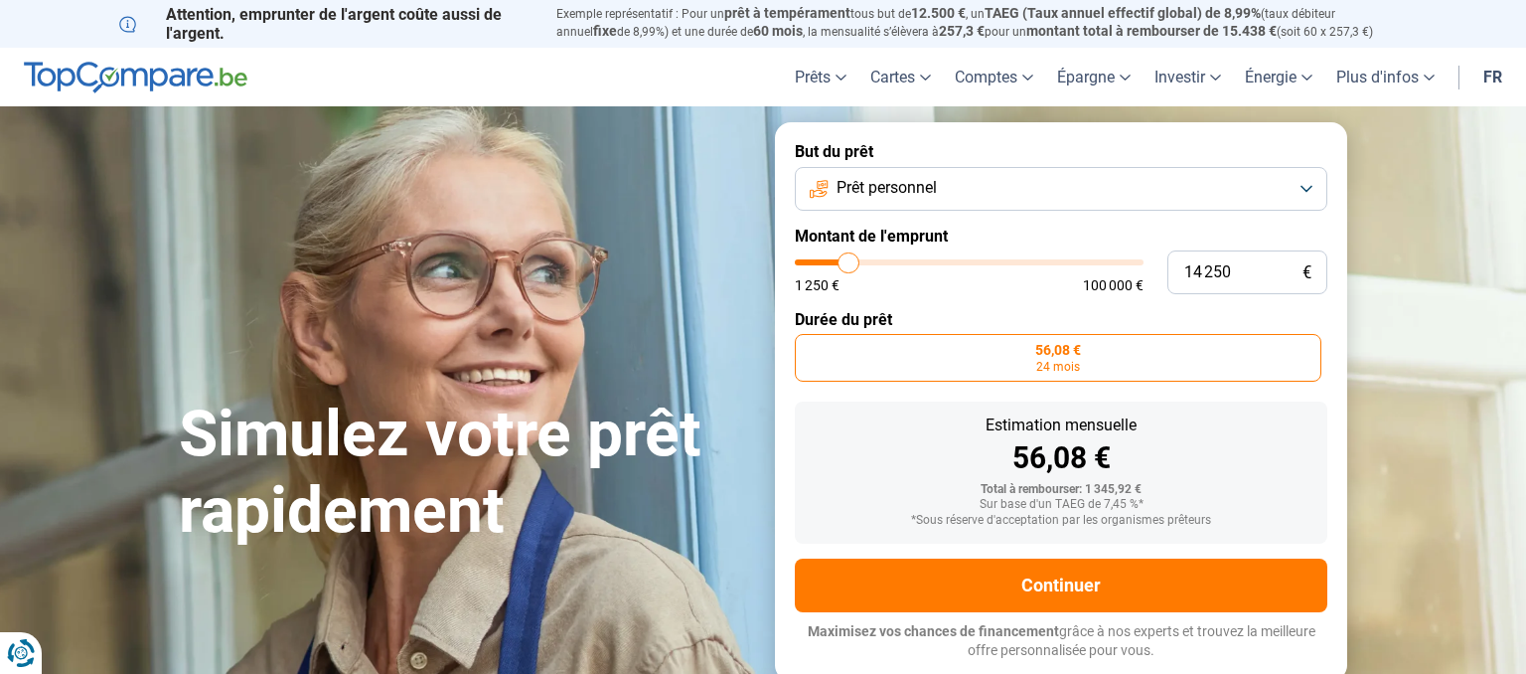
radio input "false"
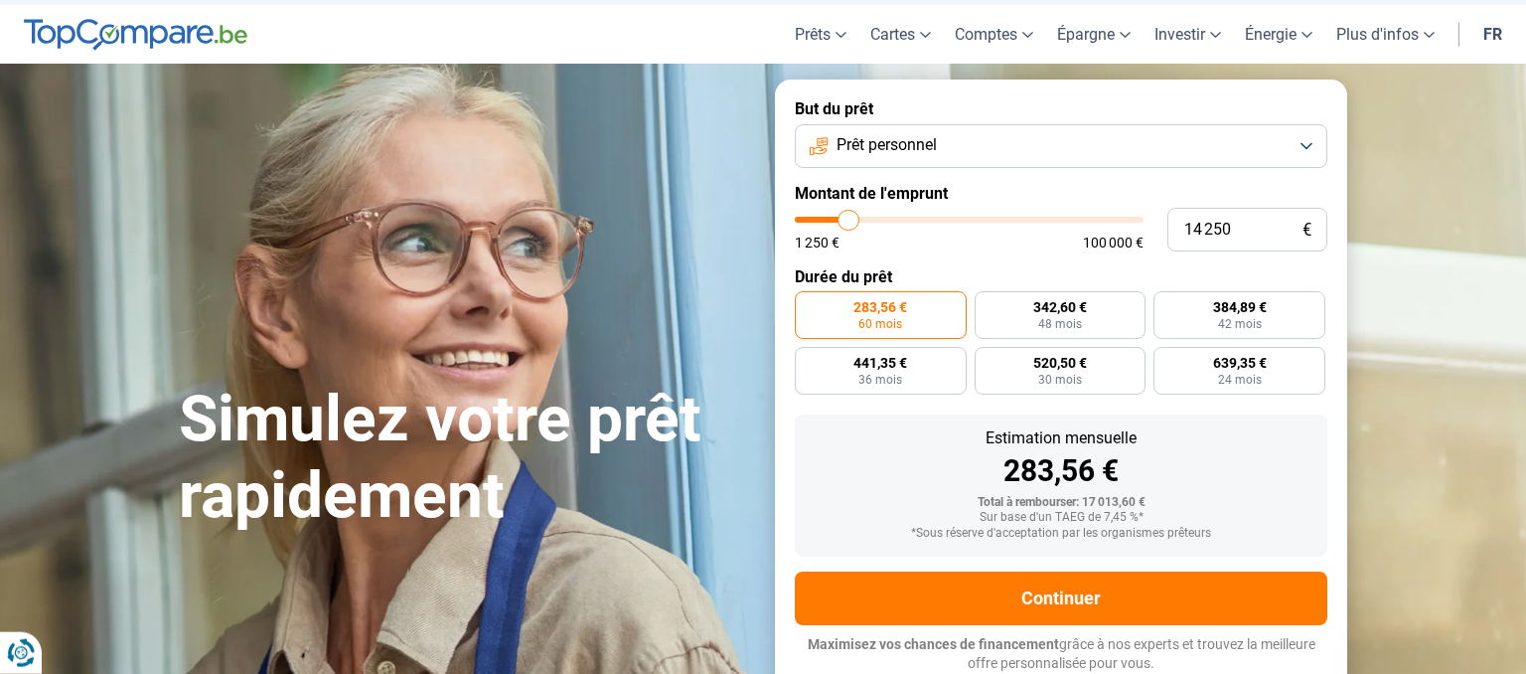
scroll to position [44, 0]
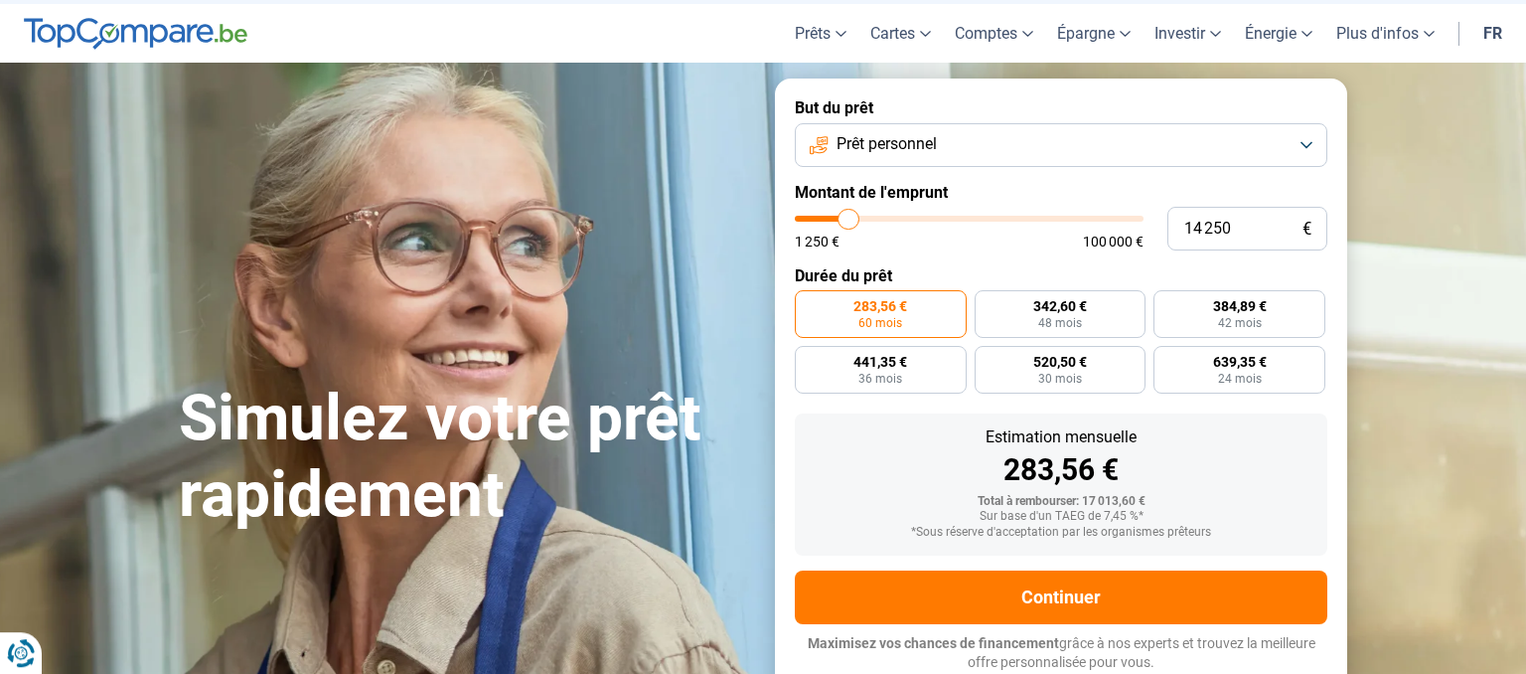
click at [1309, 141] on button "Prêt personnel" at bounding box center [1061, 145] width 532 height 44
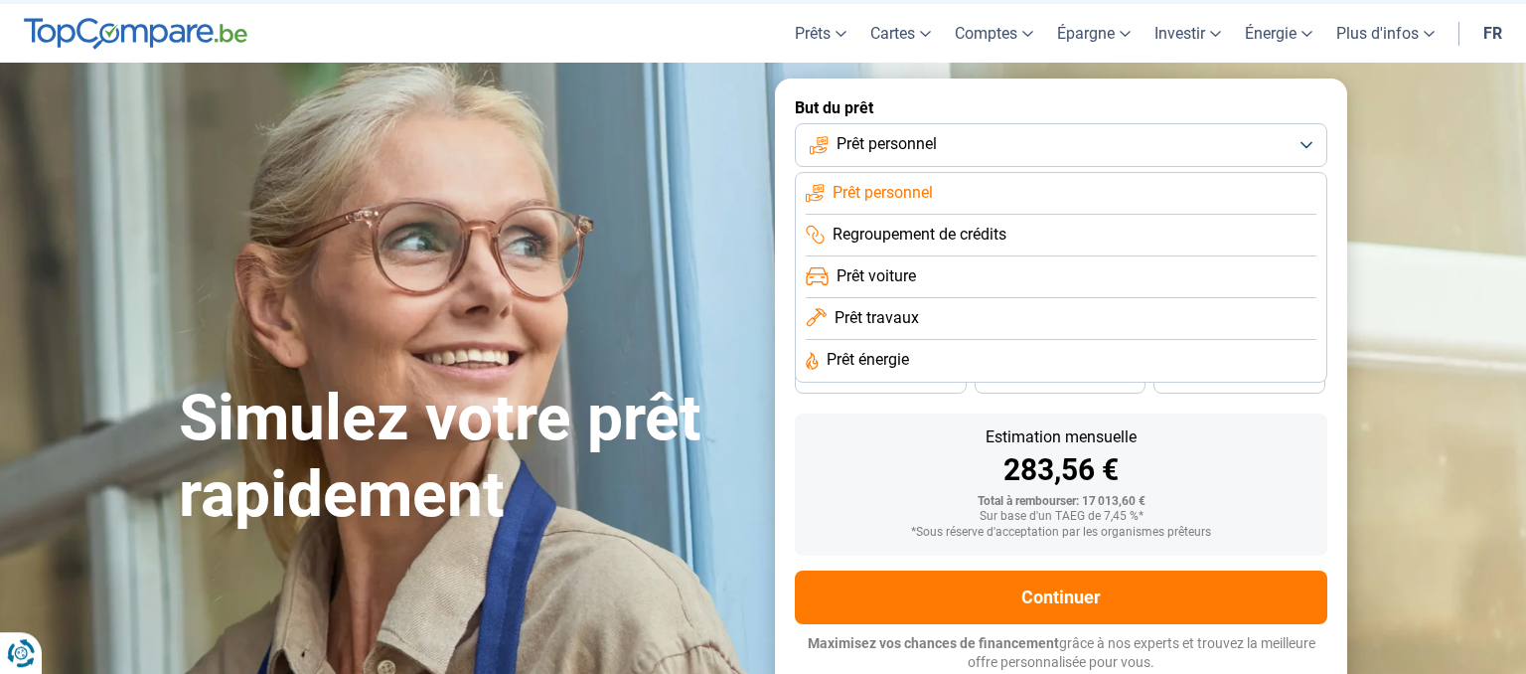
click at [912, 239] on span "Regroupement de crédits" at bounding box center [919, 235] width 174 height 22
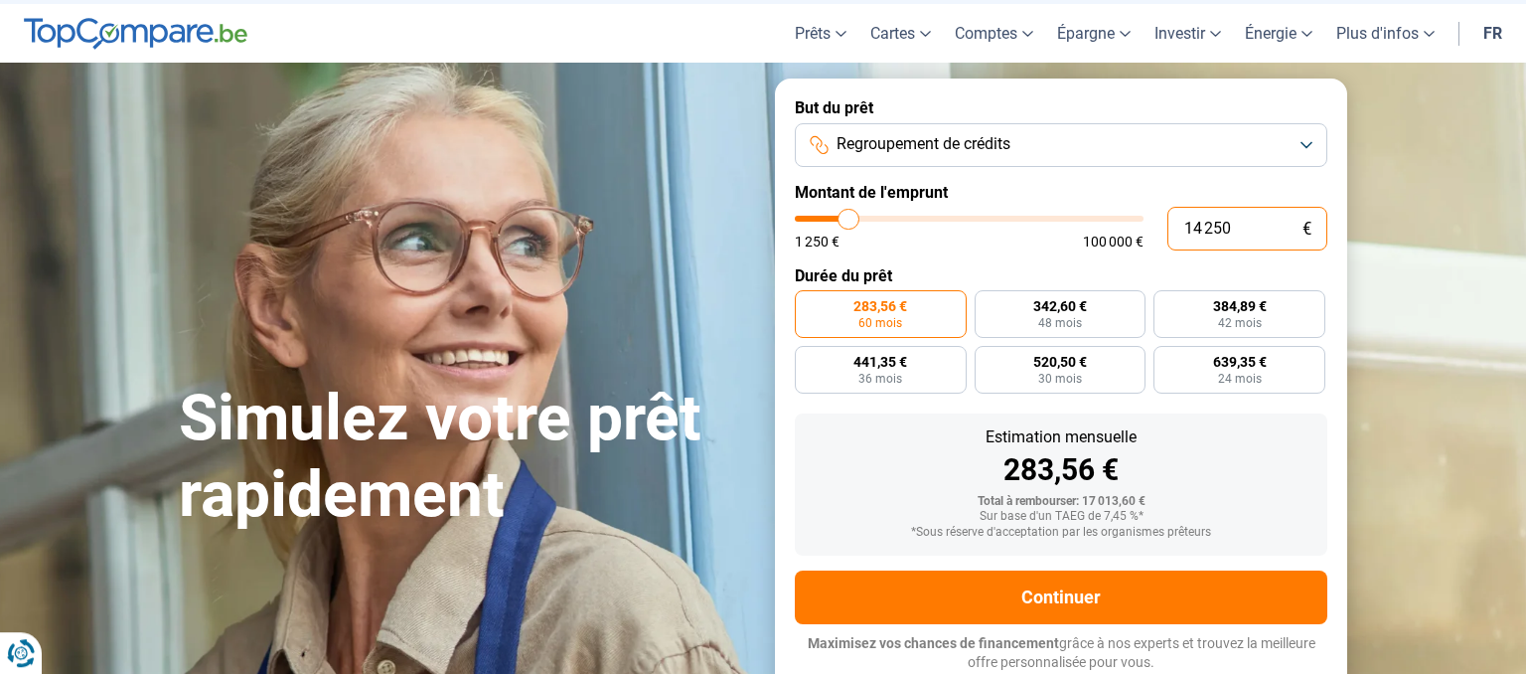
click at [1194, 224] on input "14 250" at bounding box center [1247, 229] width 160 height 44
type input "1 250"
type input "1250"
type input "150"
type input "1250"
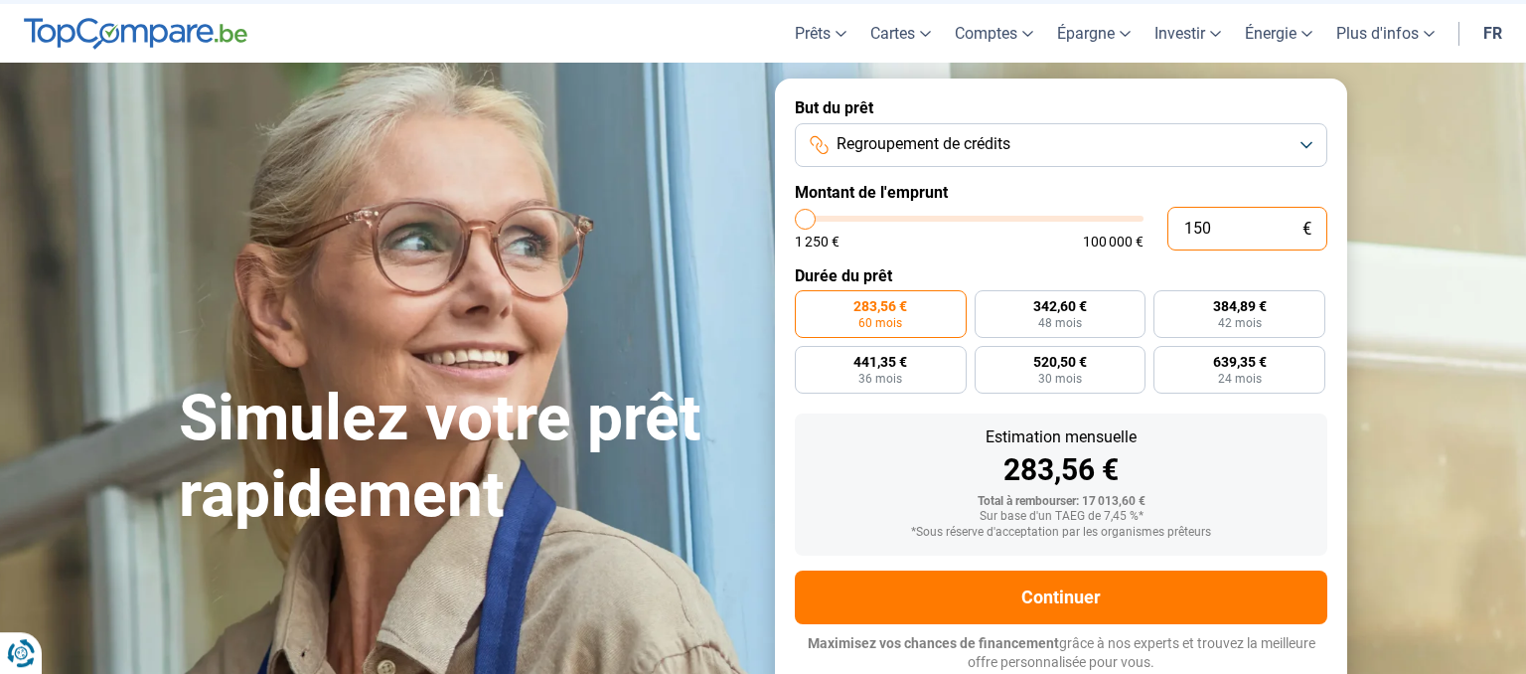
type input "10"
type input "1250"
type input "1 250"
type input "1250"
radio input "true"
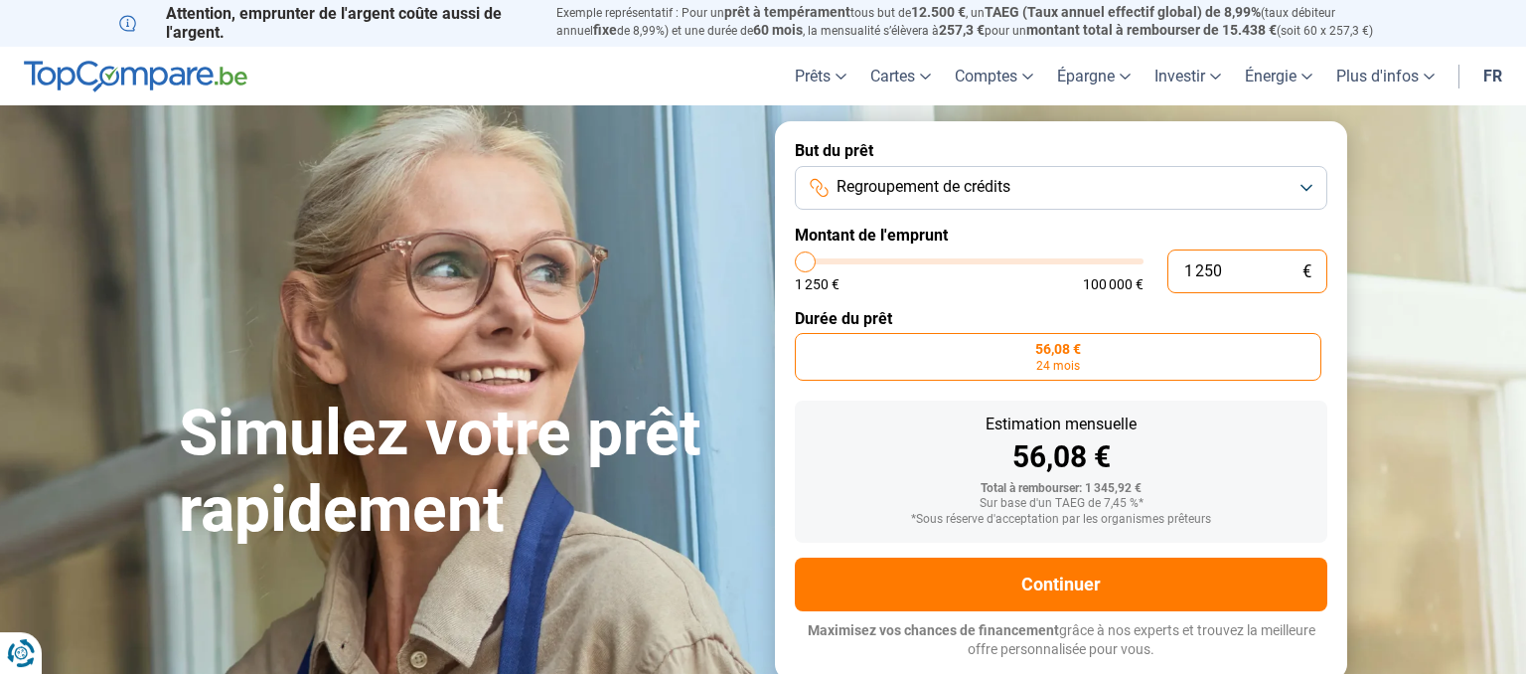
scroll to position [0, 0]
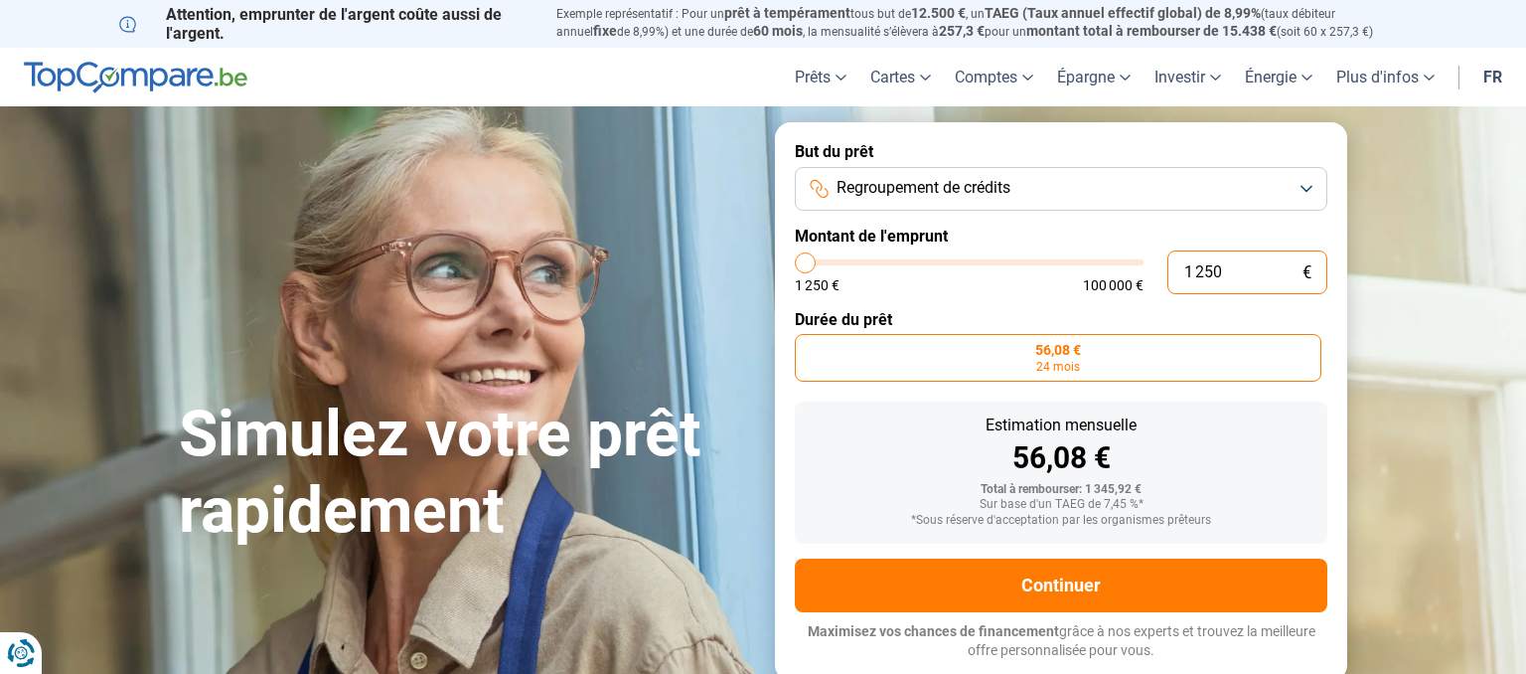
type input "12 508"
type input "12500"
radio input "false"
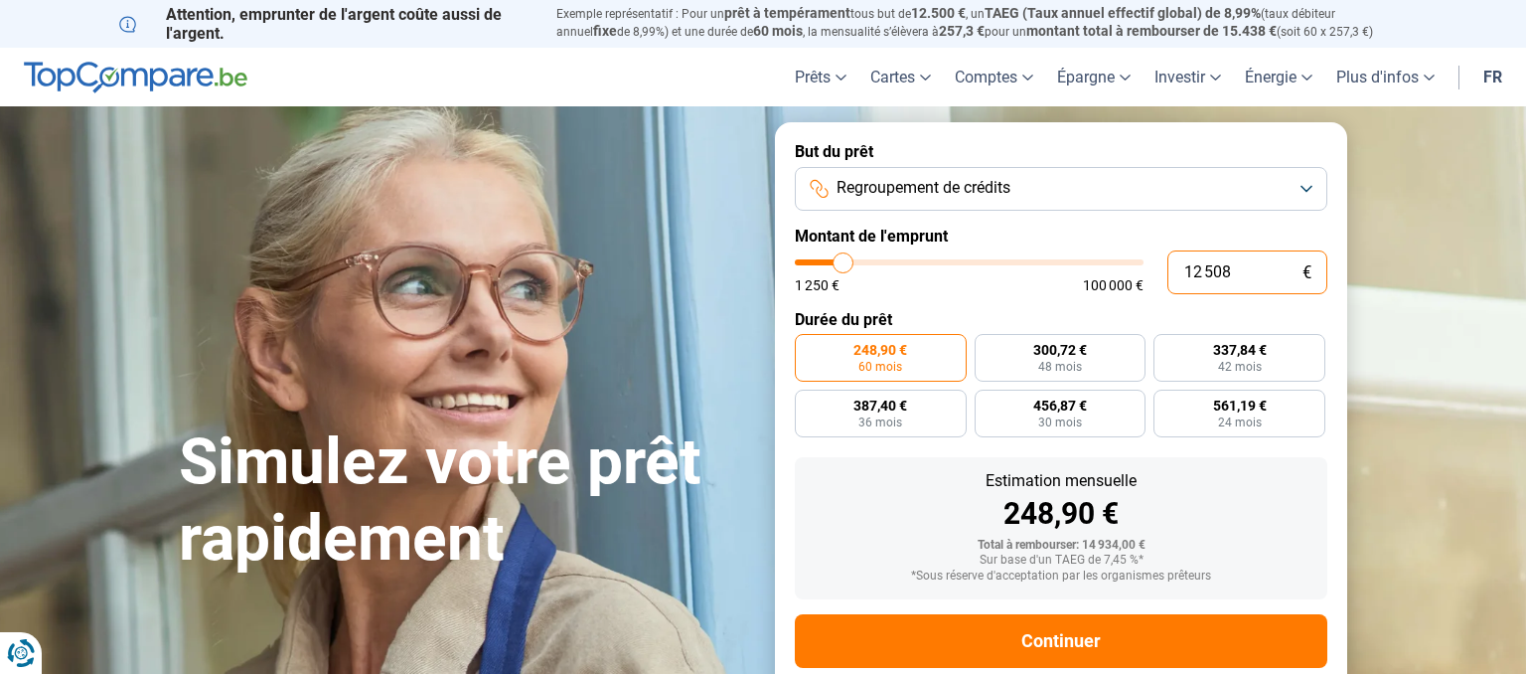
type input "1 250"
type input "1250"
type input "125"
type input "1250"
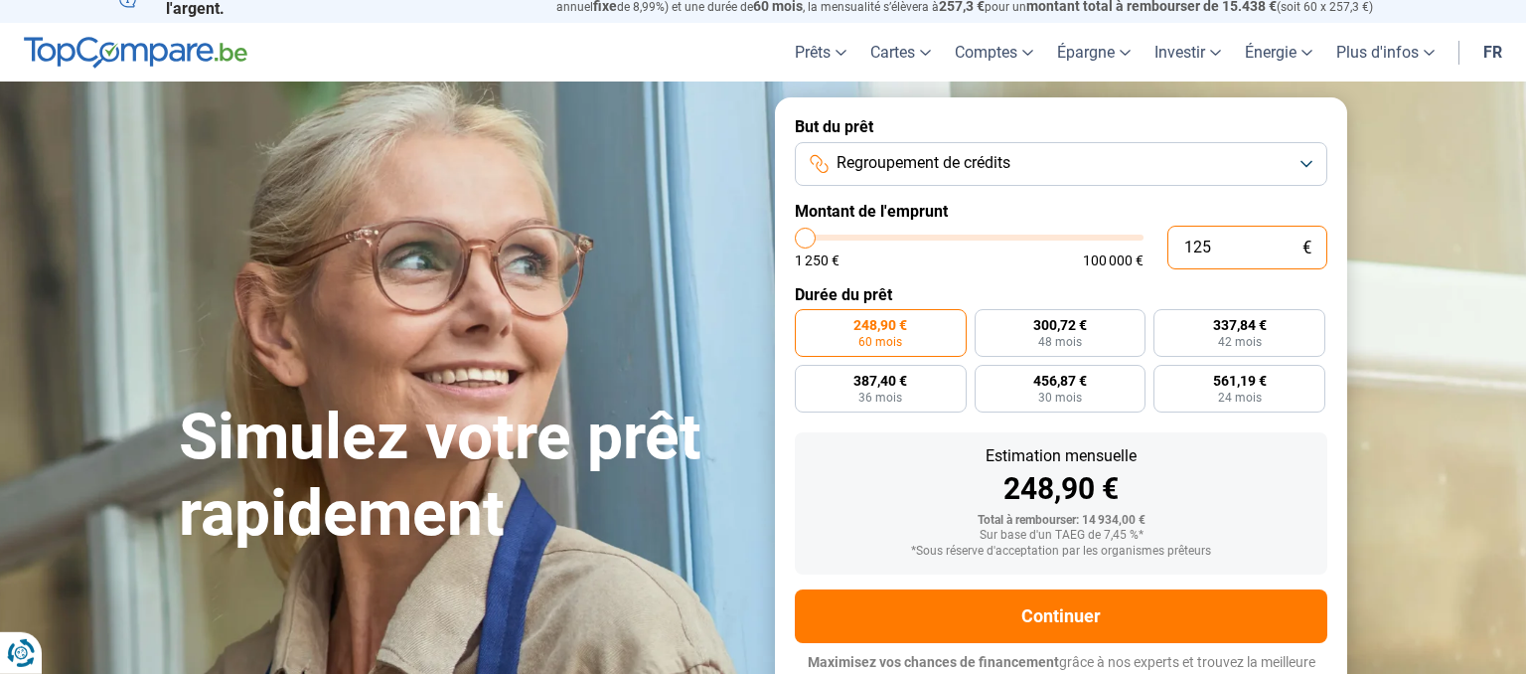
type input "12"
type input "1250"
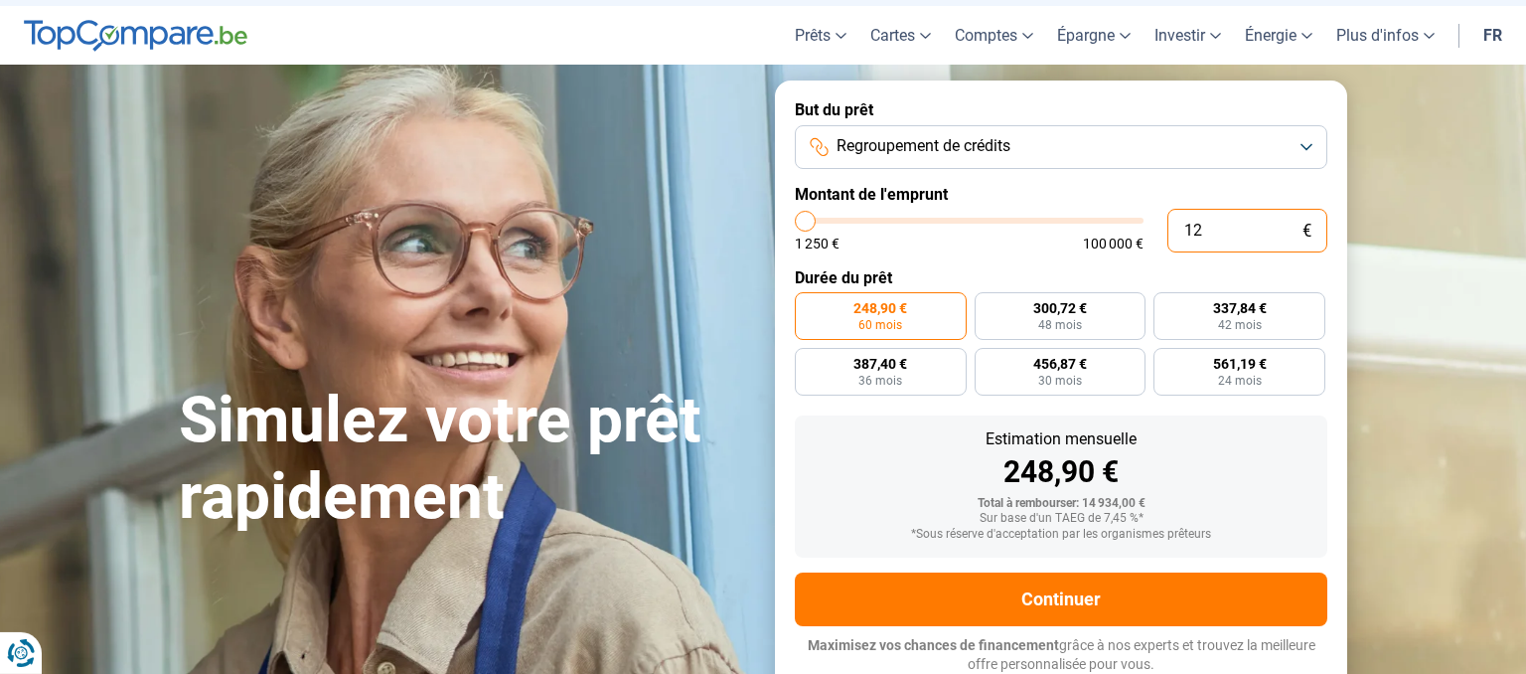
type input "1"
type input "1250"
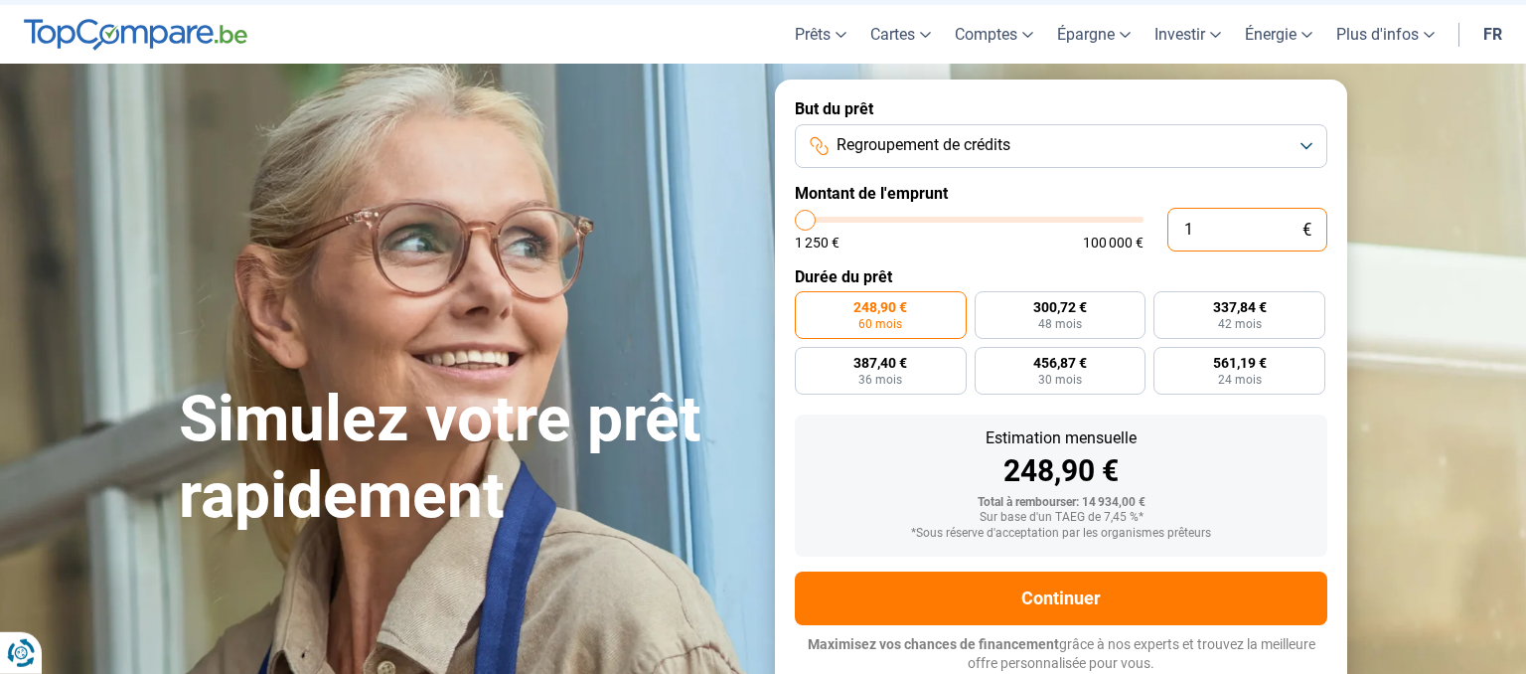
scroll to position [44, 0]
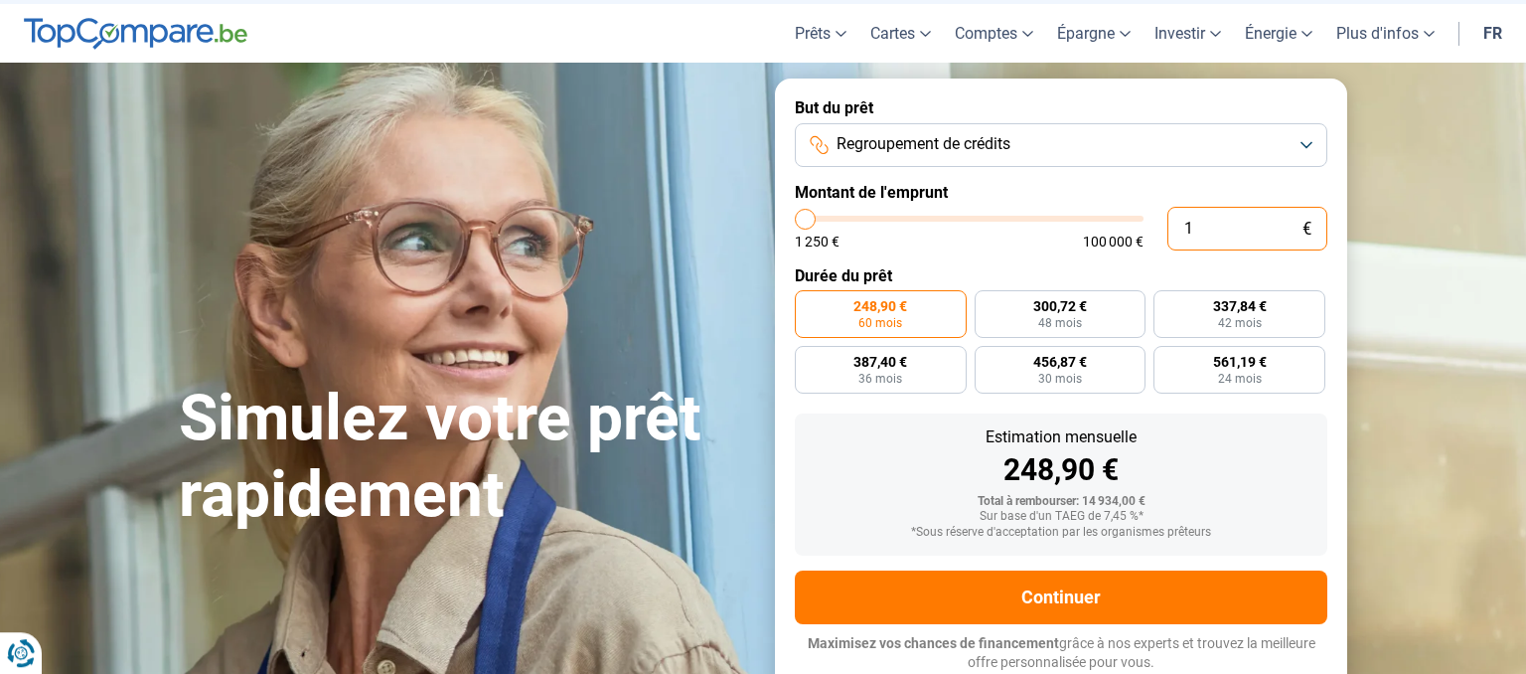
type input "0"
type input "1250"
type input "1 250"
type input "1250"
radio input "true"
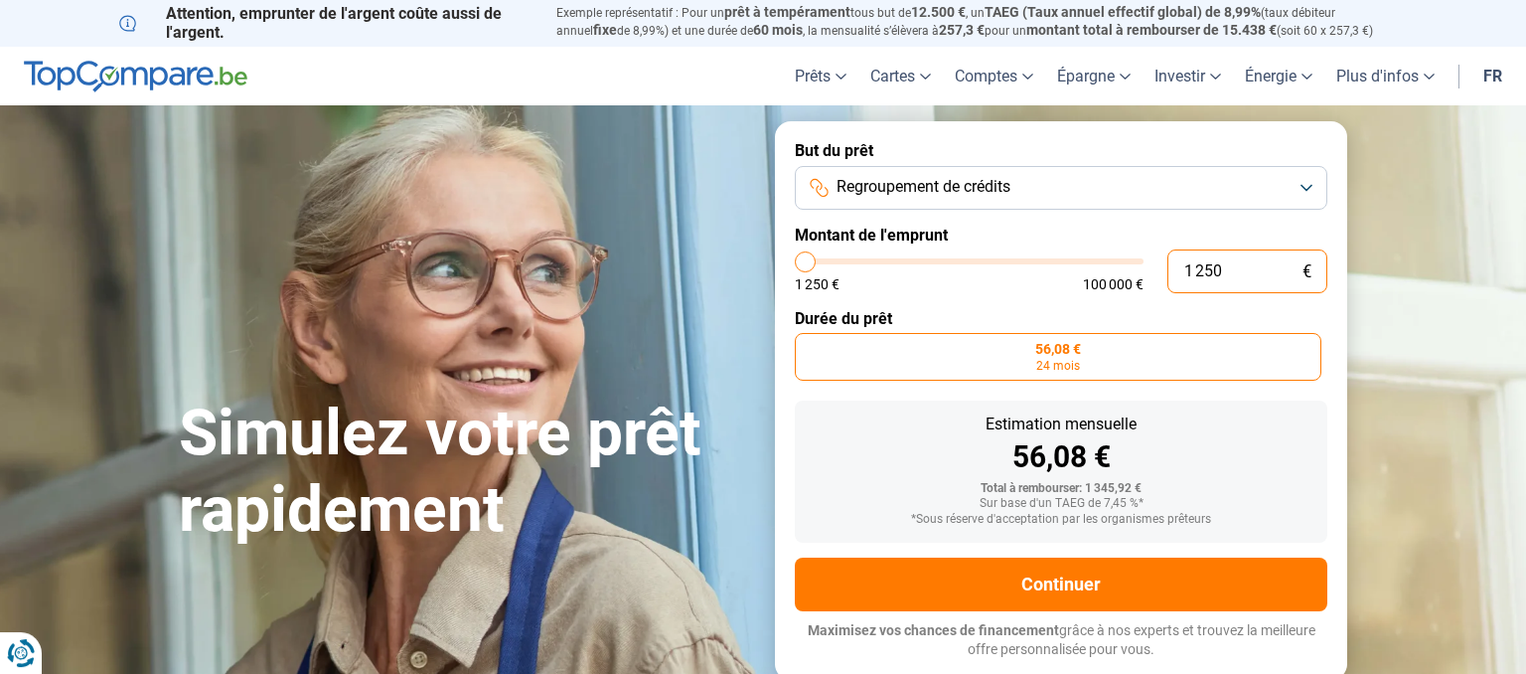
scroll to position [0, 0]
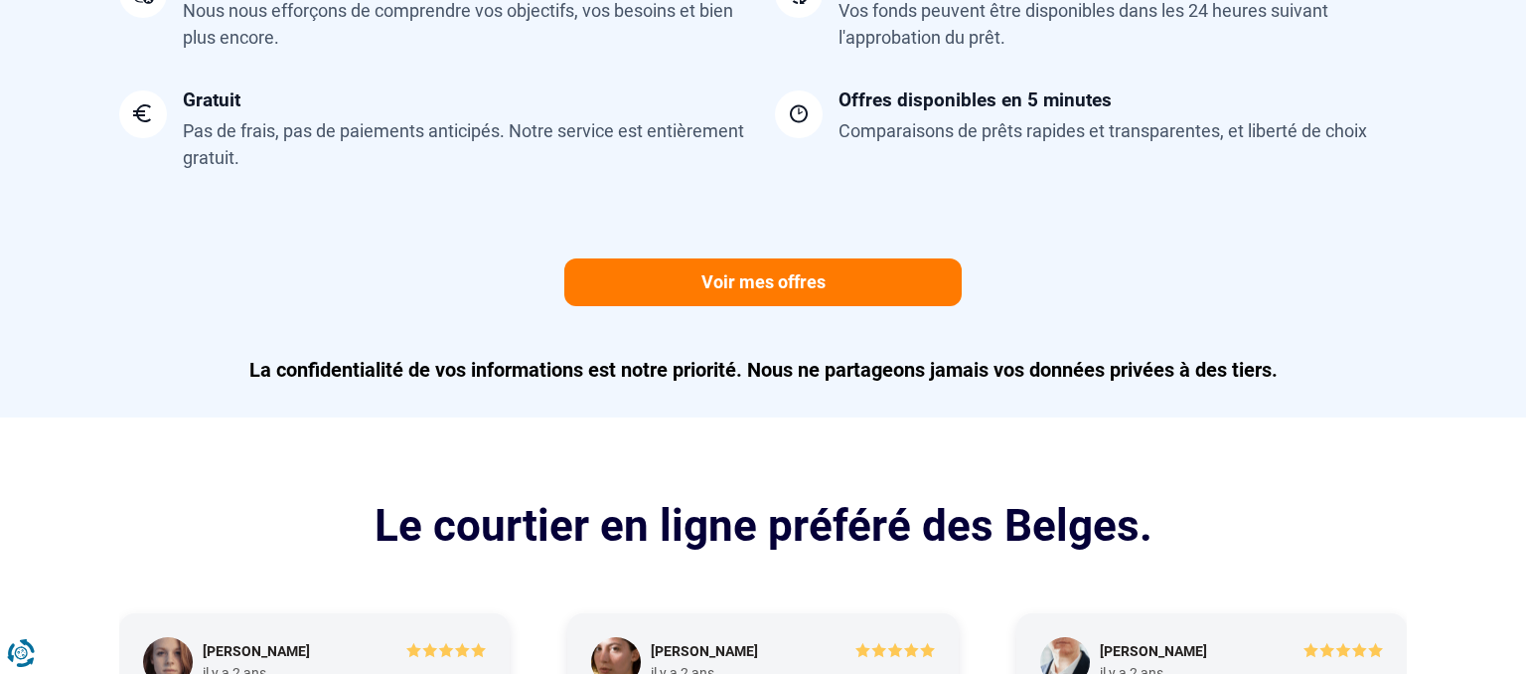
scroll to position [1862, 0]
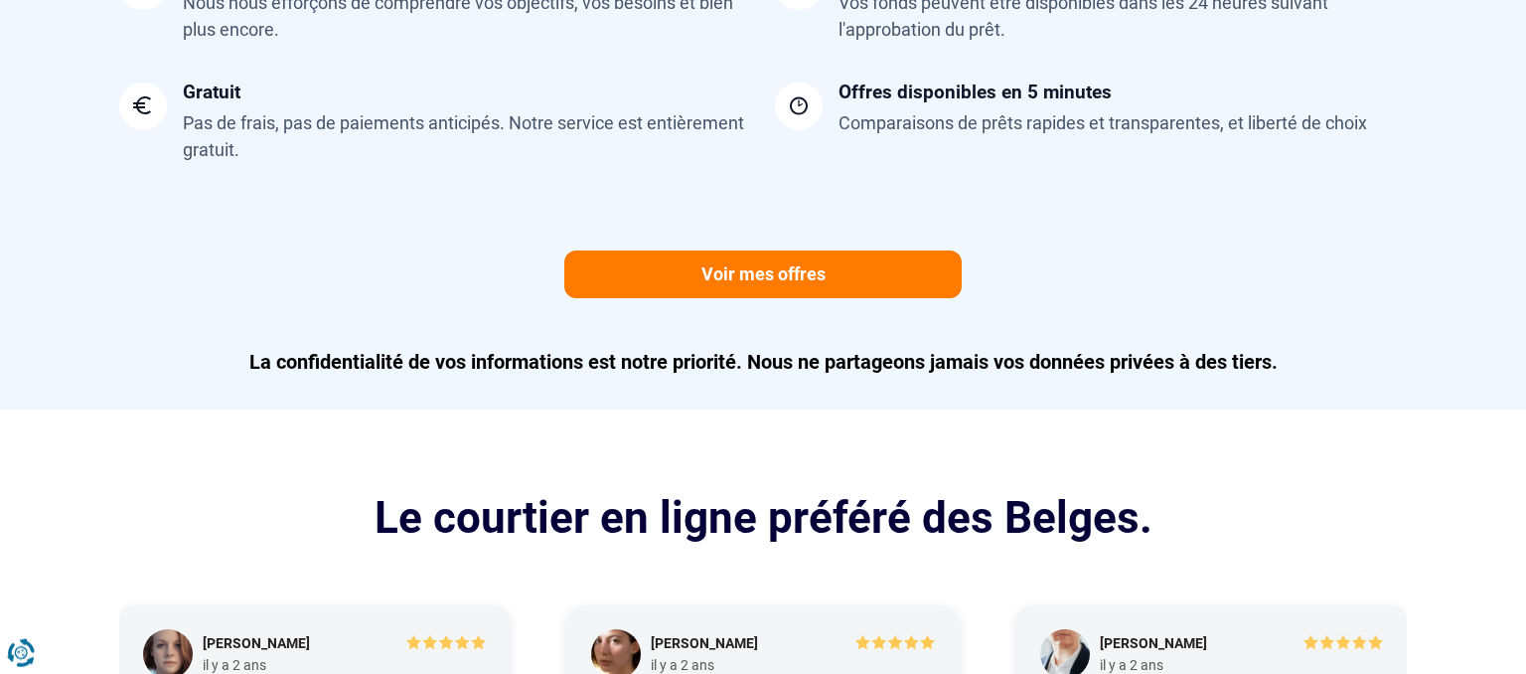
click at [505, 292] on div "Voir mes offres" at bounding box center [762, 274] width 1311 height 48
